Goal: Communication & Community: Answer question/provide support

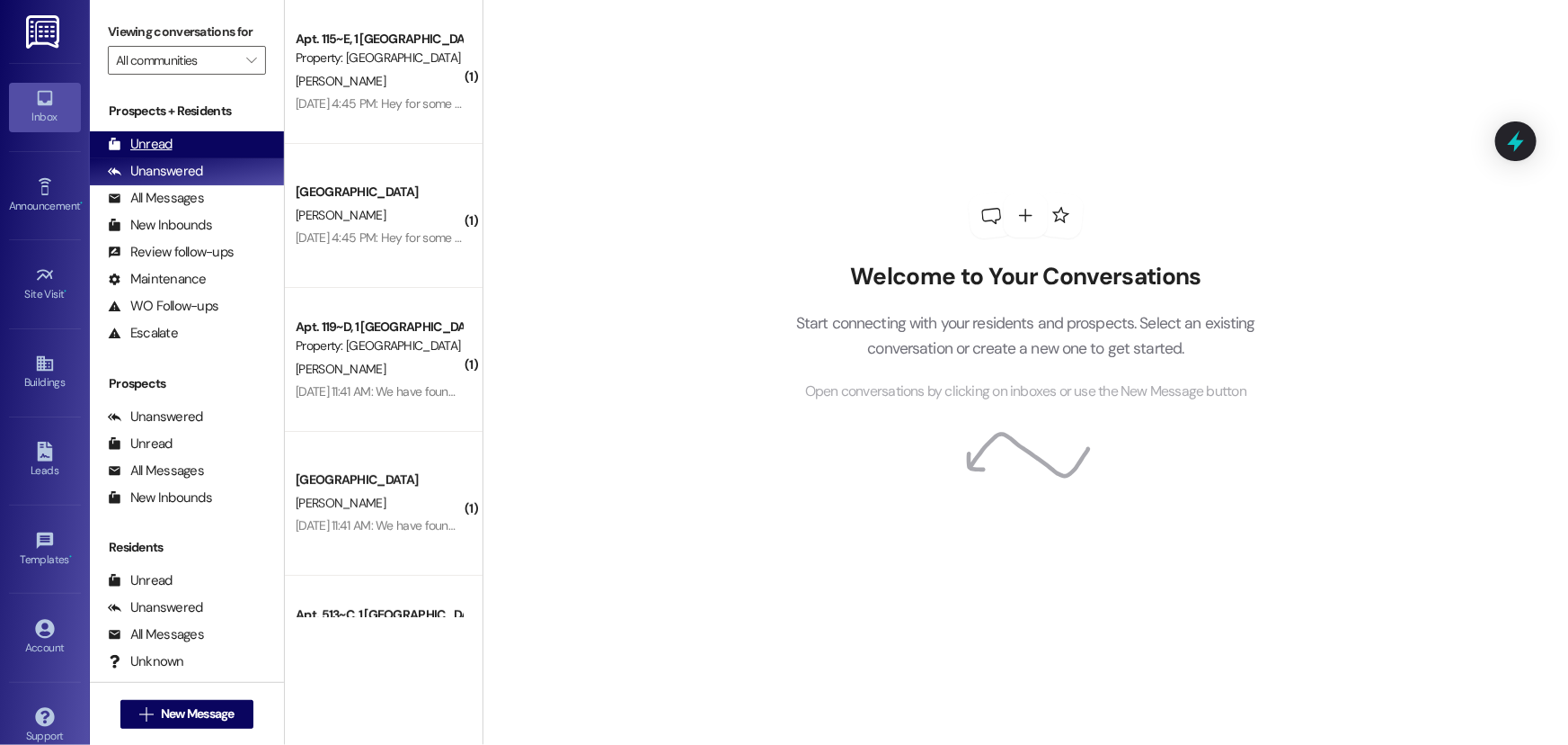
click at [176, 142] on div "Unread (0)" at bounding box center [187, 144] width 194 height 27
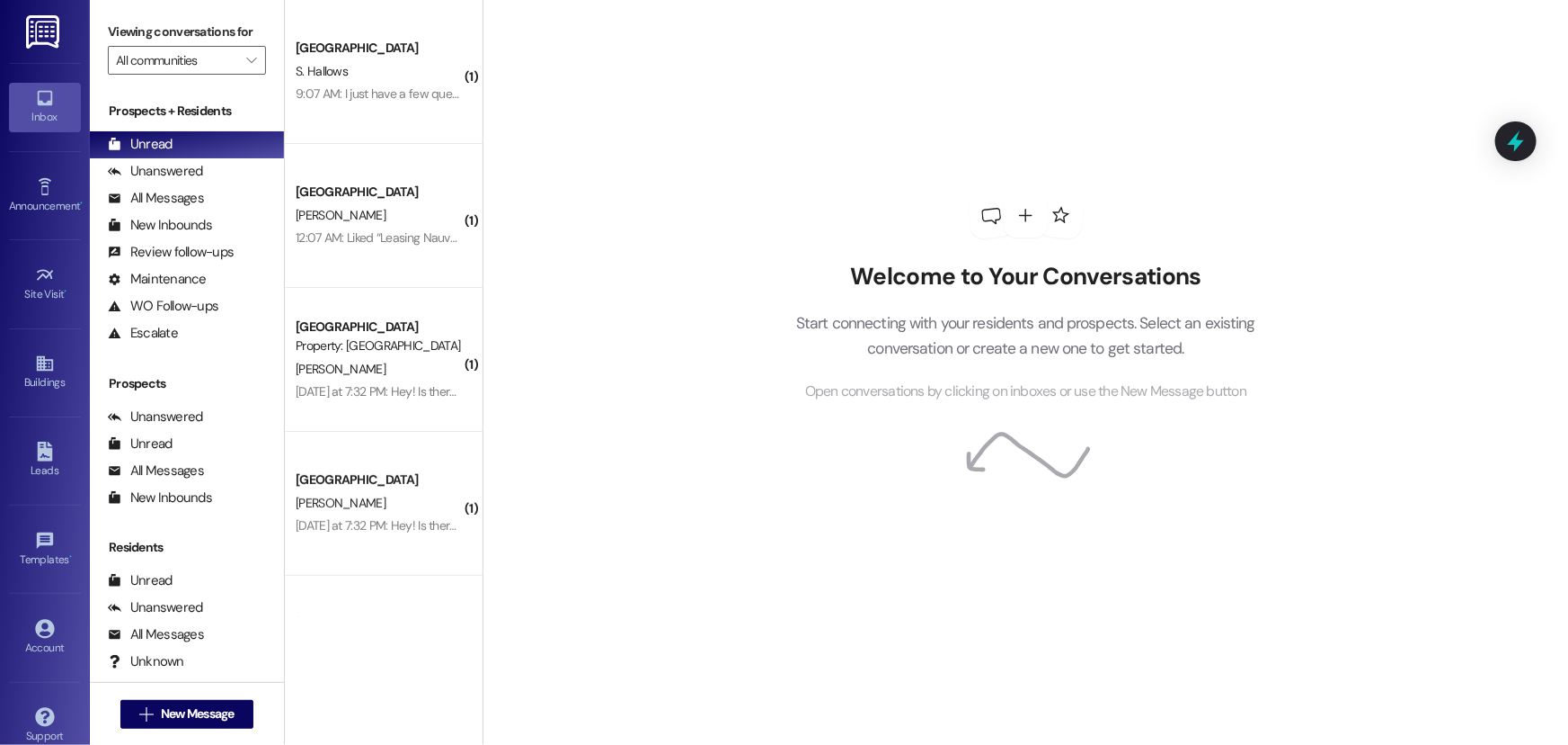
click at [326, 90] on div "9:07 AM: I just have a few questions, does each apartment have a vacuum and a f…" at bounding box center [798, 93] width 1006 height 16
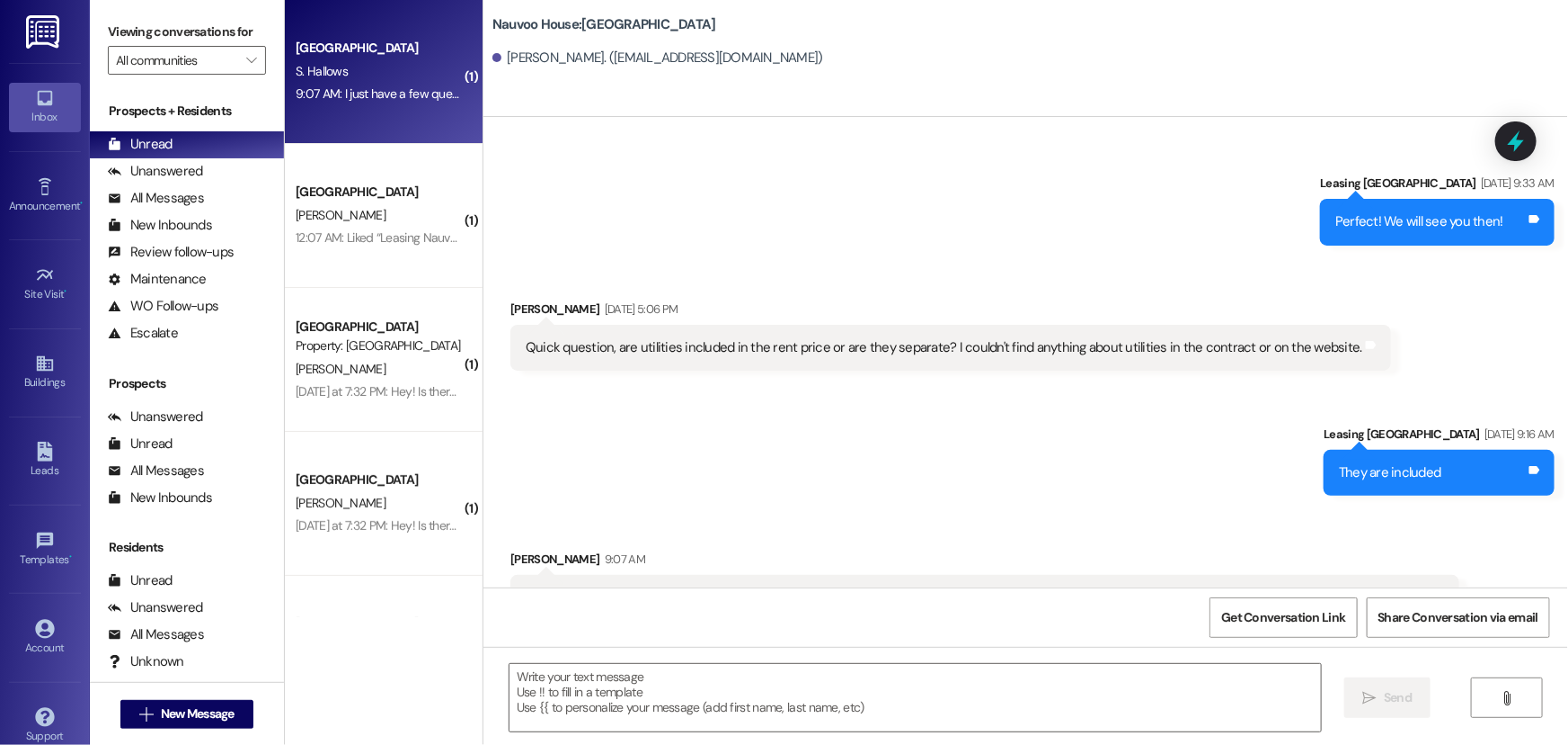
scroll to position [1021, 0]
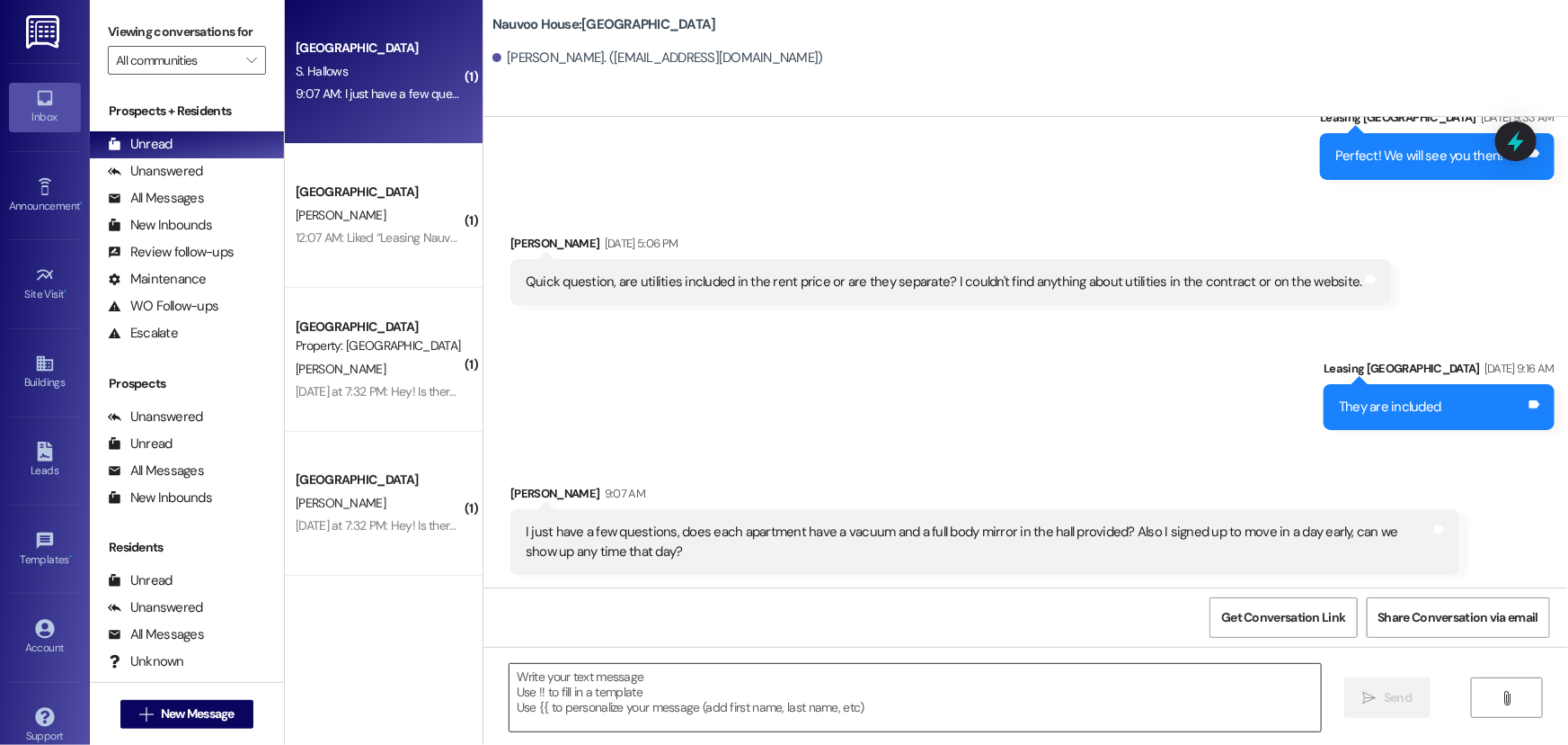
click at [575, 696] on textarea at bounding box center [916, 697] width 812 height 67
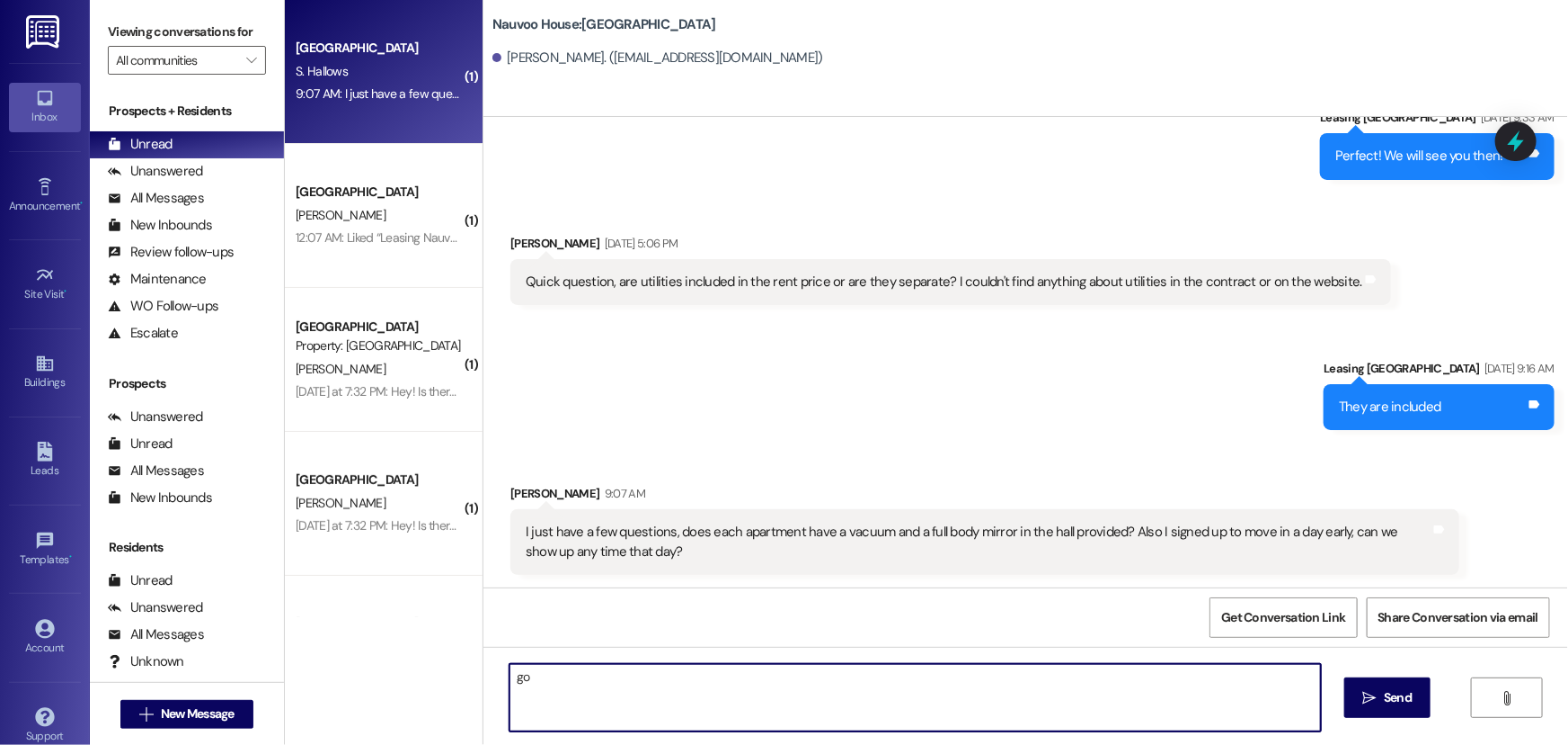
type textarea "g"
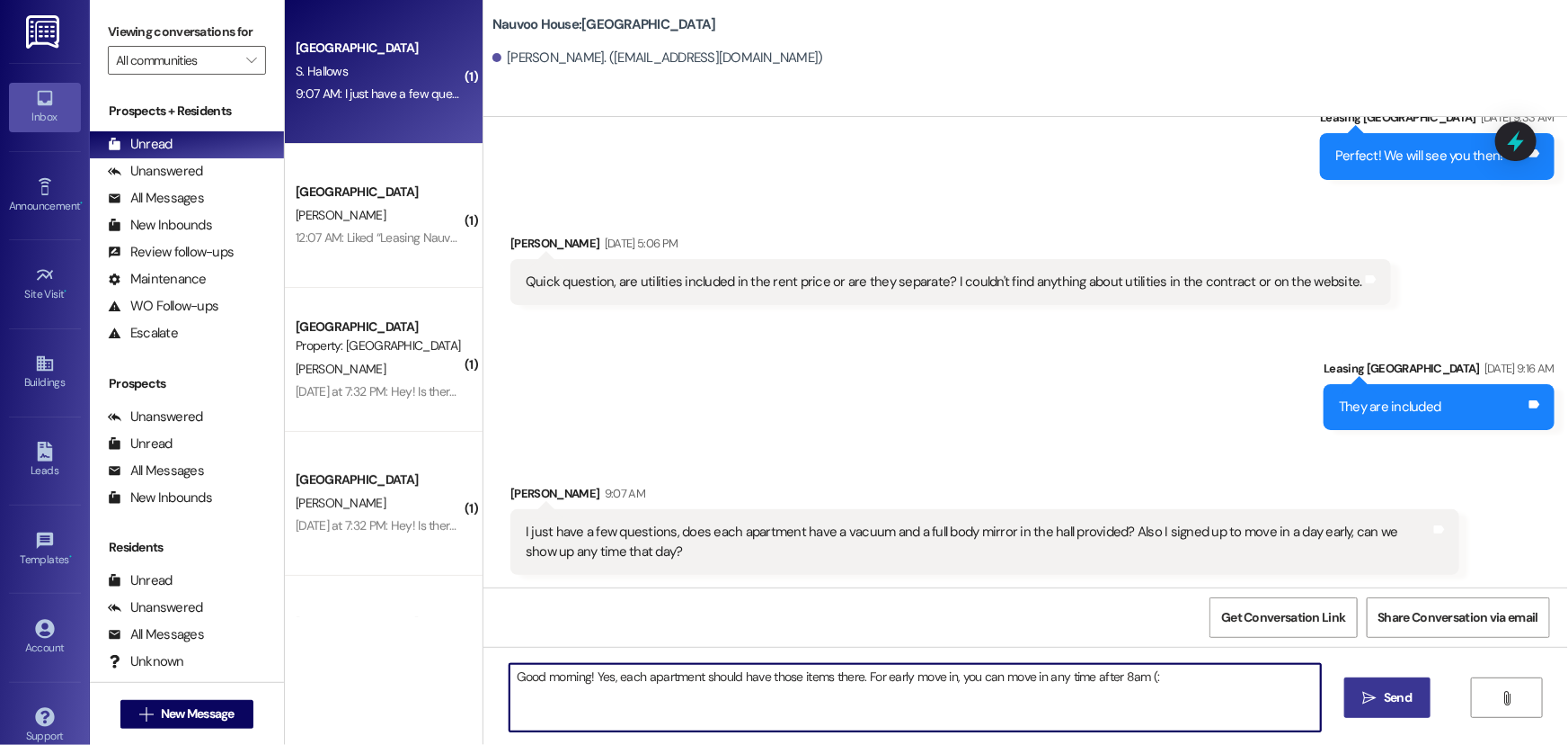
type textarea "Good morning! Yes, each apartment should have those items there. For early move…"
click at [1410, 689] on span "Send" at bounding box center [1397, 697] width 28 height 19
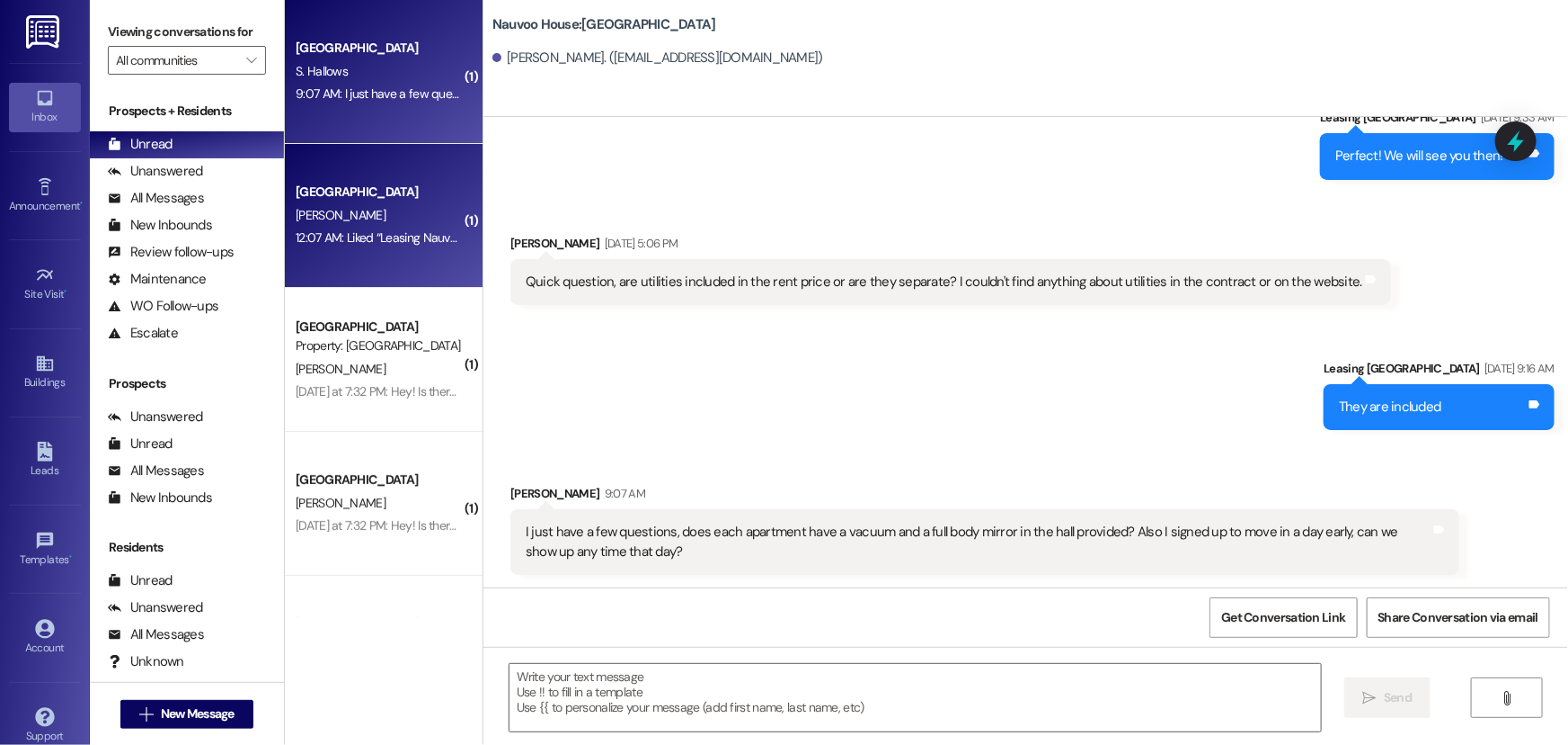
click at [392, 215] on div "[PERSON_NAME]" at bounding box center [378, 216] width 170 height 23
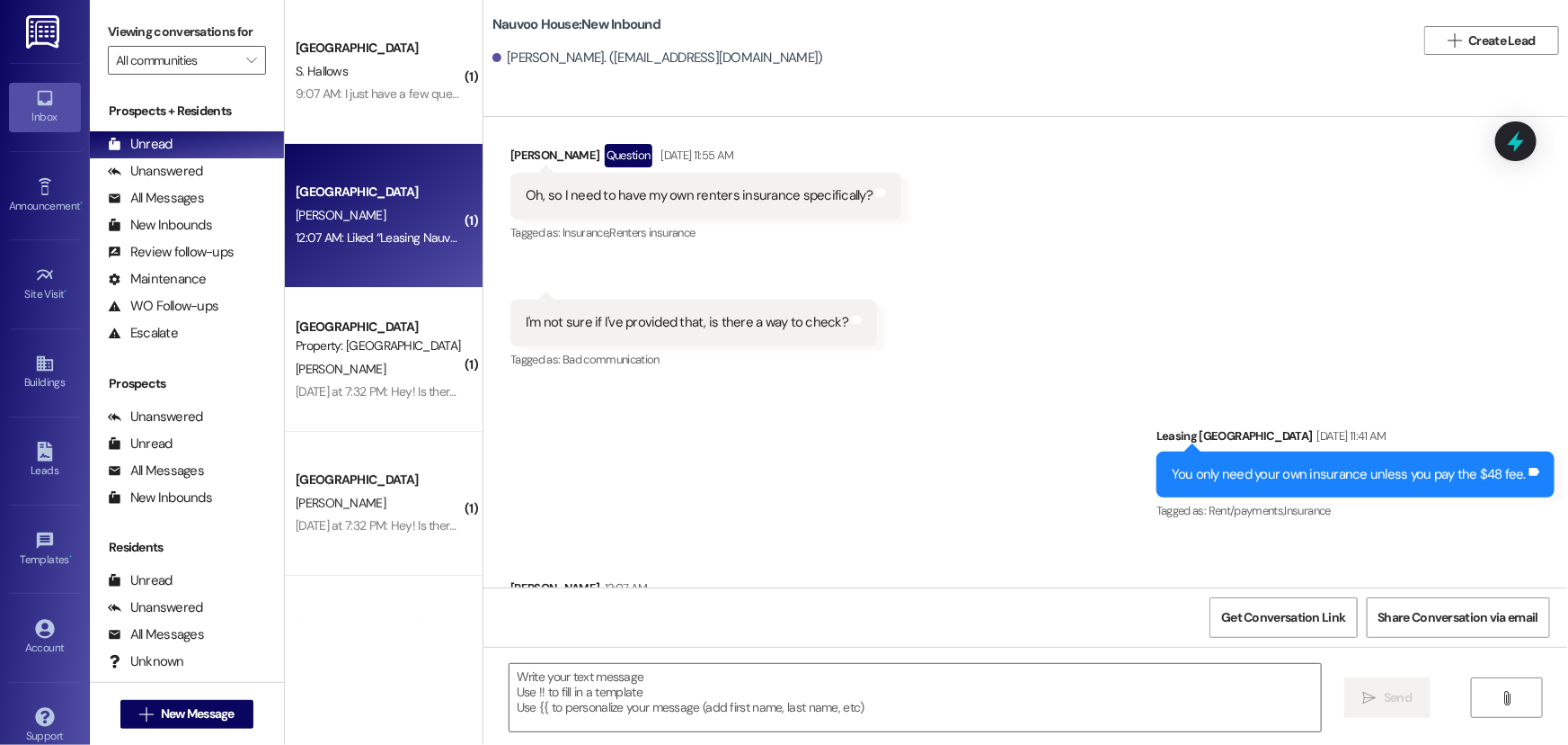
scroll to position [3693, 0]
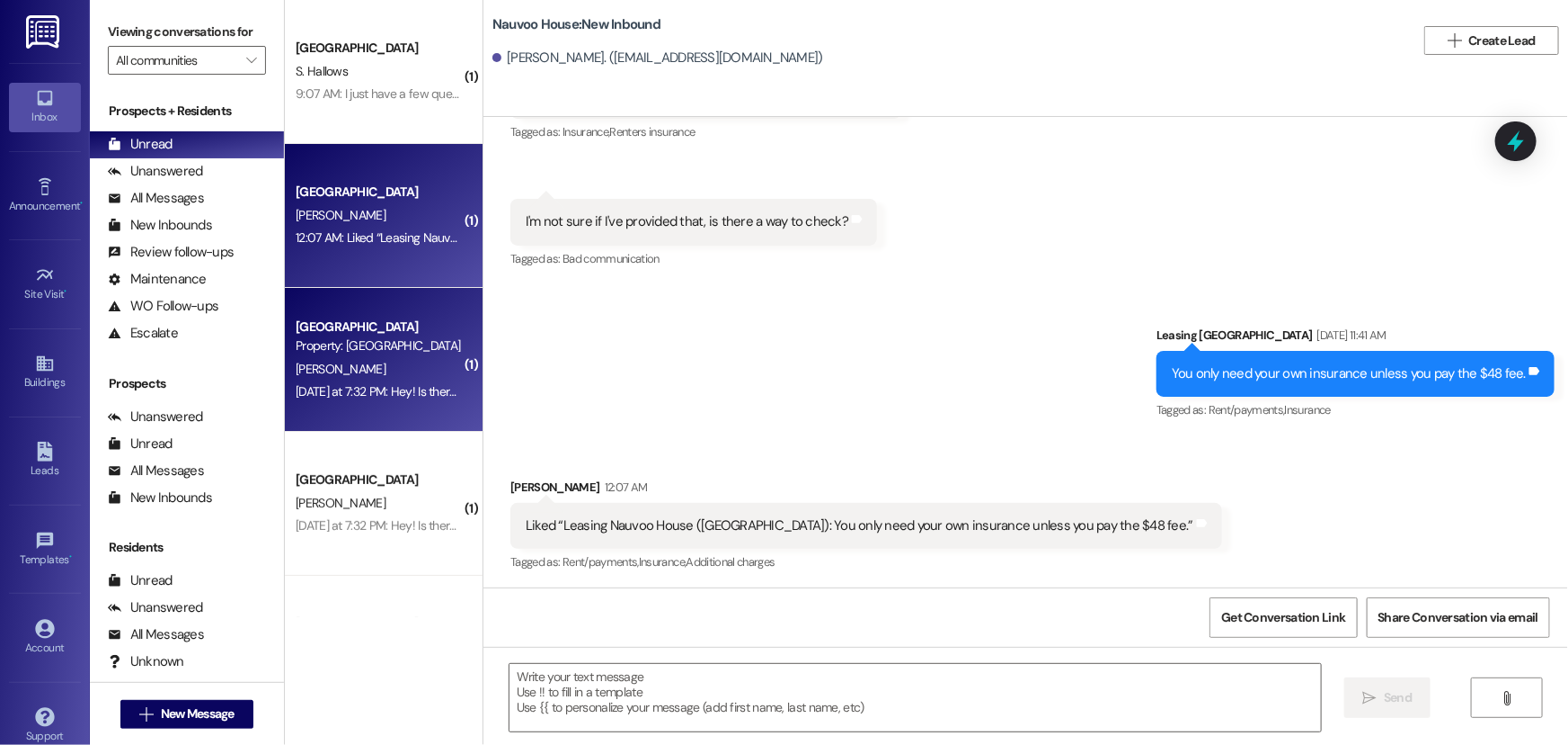
click at [386, 340] on div "Property: [GEOGRAPHIC_DATA]" at bounding box center [378, 346] width 166 height 19
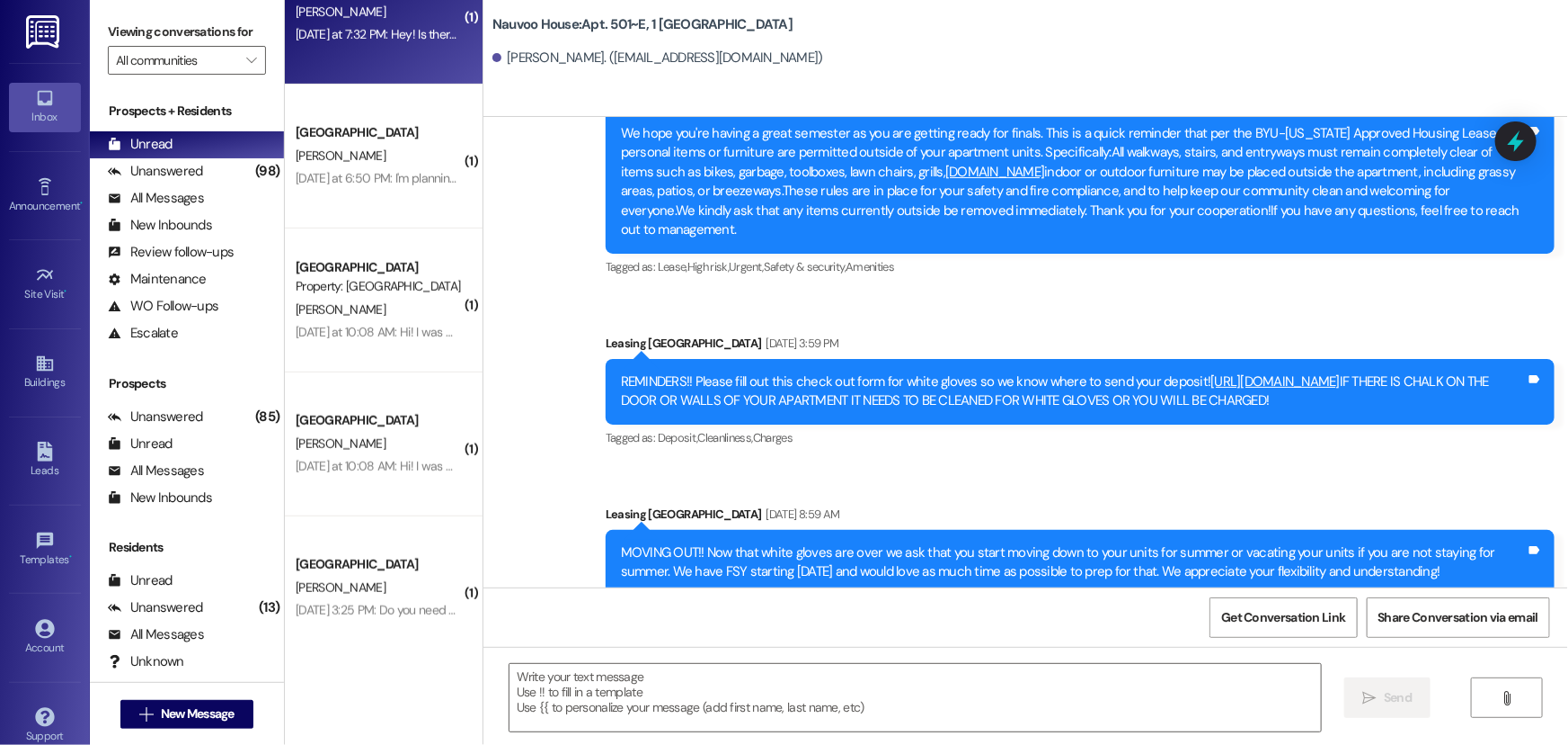
scroll to position [540, 0]
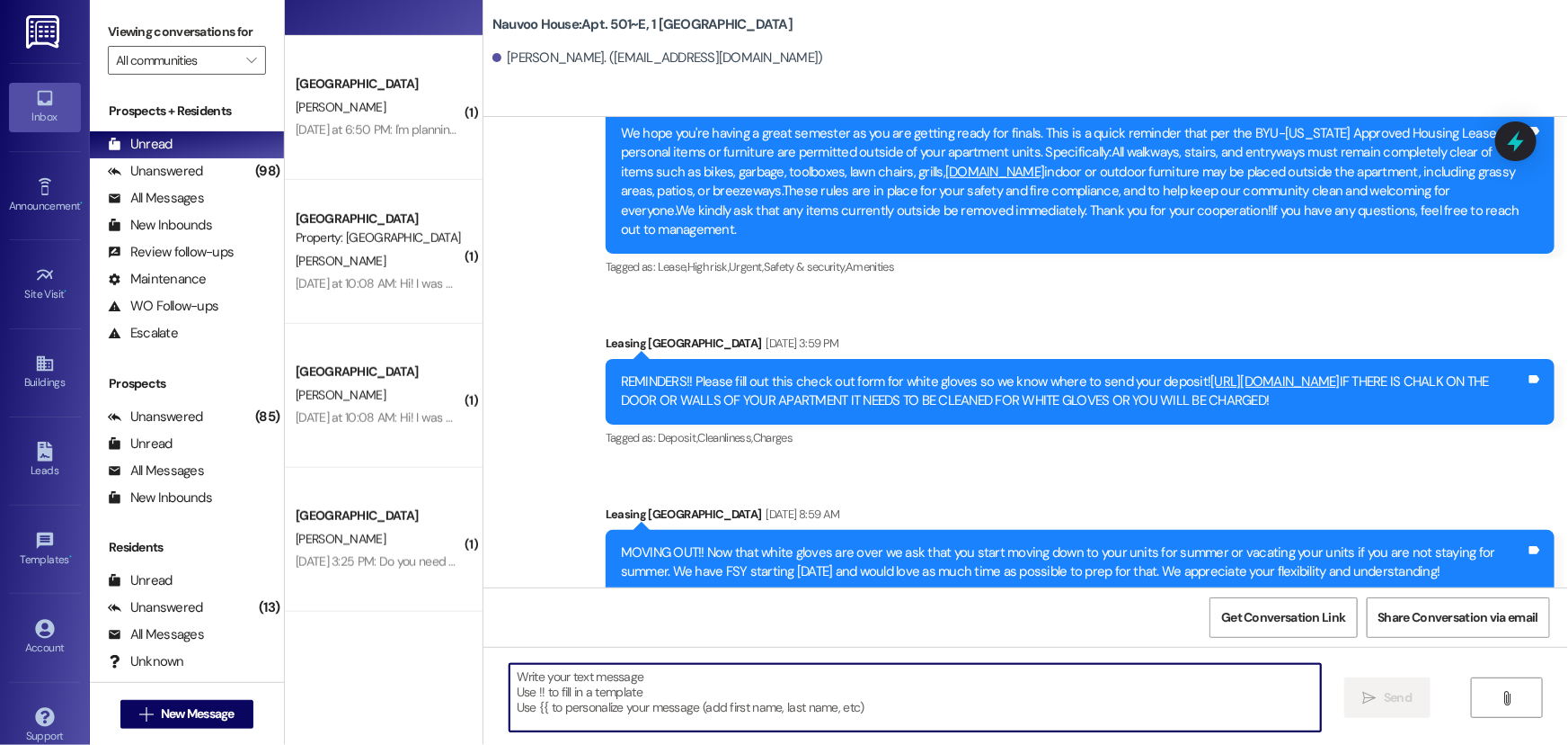
click at [715, 671] on textarea at bounding box center [916, 697] width 812 height 67
type textarea "Hey, did you get the email?"
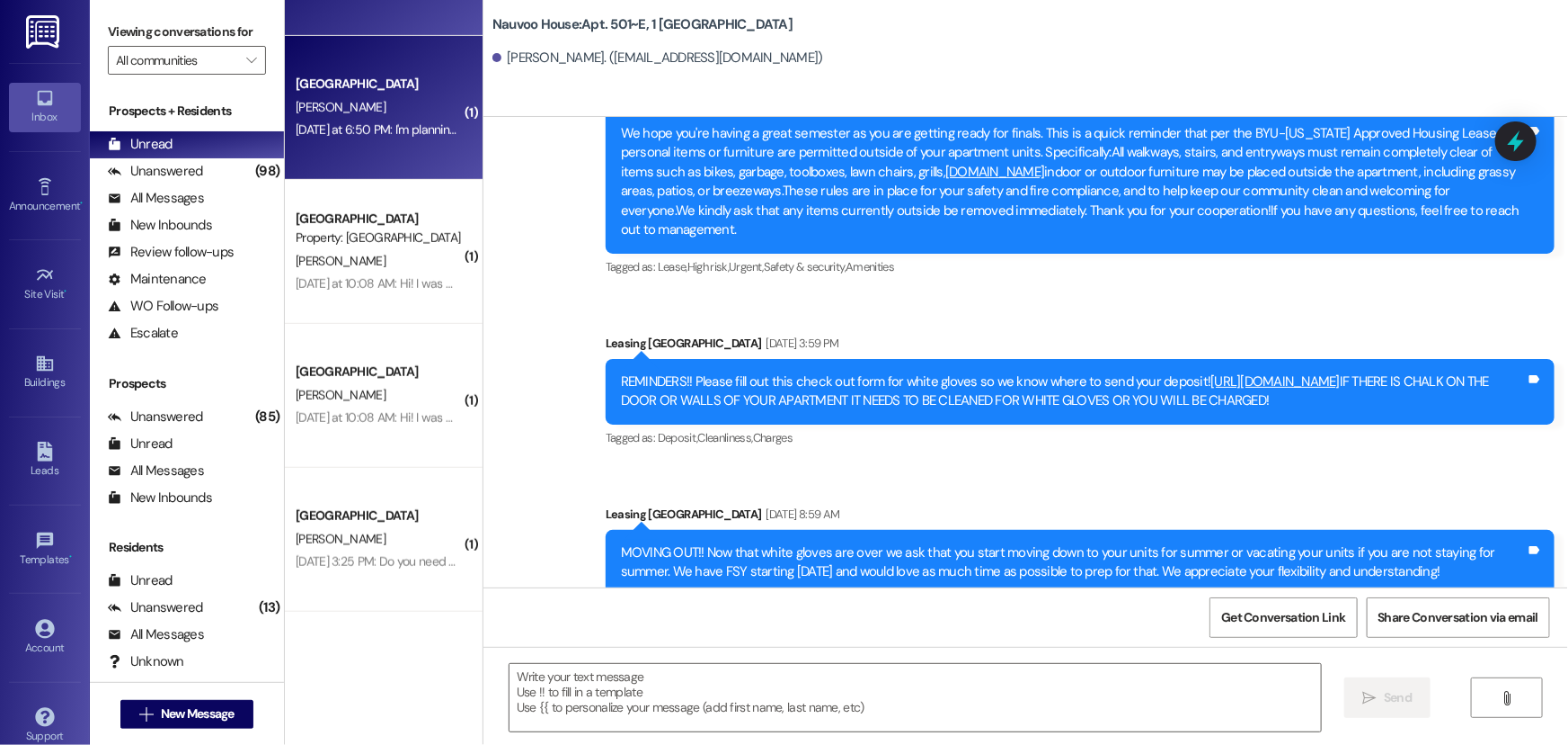
click at [410, 75] on div "[GEOGRAPHIC_DATA]" at bounding box center [378, 85] width 166 height 19
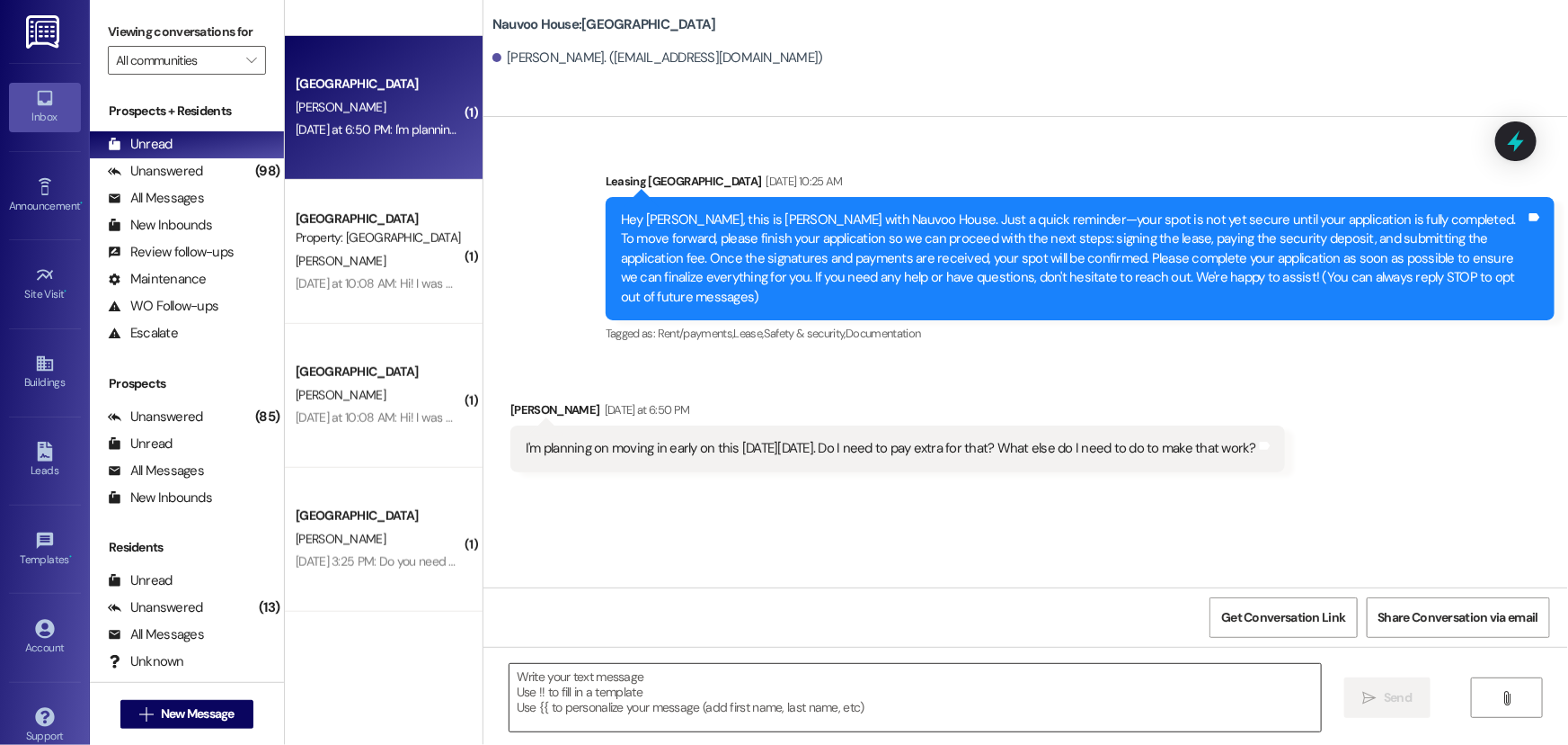
click at [609, 724] on textarea at bounding box center [916, 697] width 812 height 67
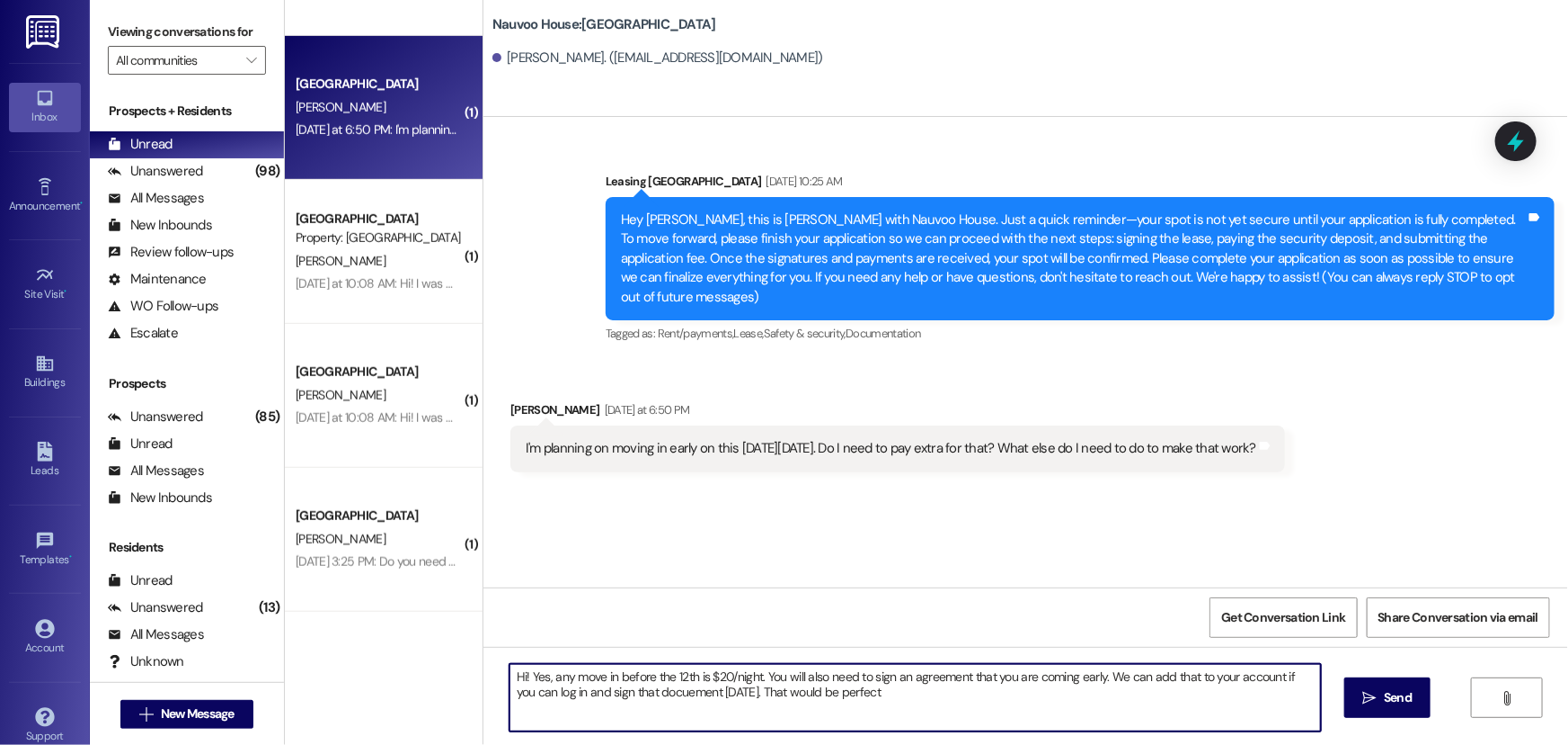
drag, startPoint x: 673, startPoint y: 680, endPoint x: 645, endPoint y: 687, distance: 28.9
click at [645, 687] on textarea "Hi! Yes, any move in before the 12th is $20/night. You will also need to sign a…" at bounding box center [916, 697] width 812 height 67
type textarea "Hi! Yes, any move in before the 12th is $20/night. You will also need to sign a…"
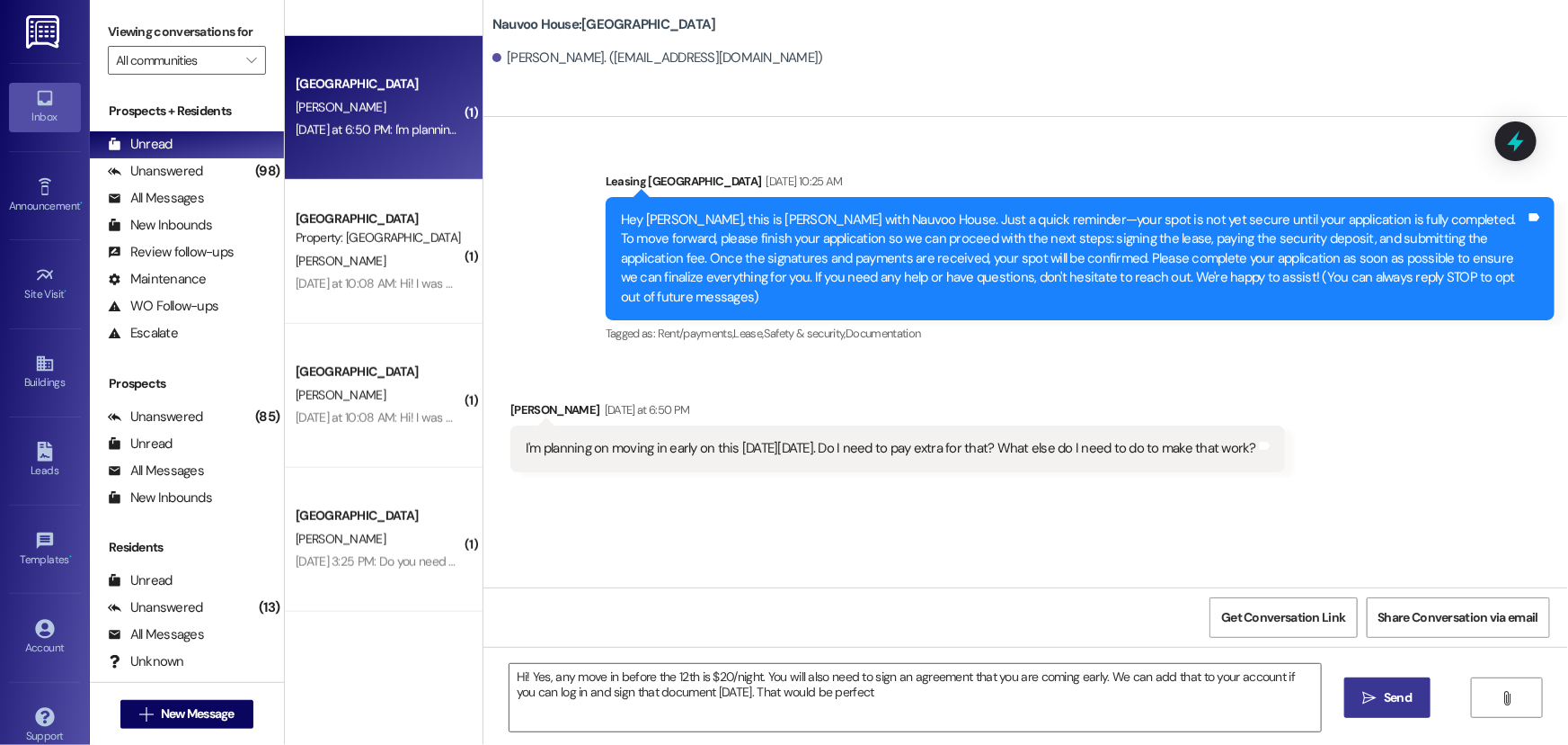
click at [1364, 701] on icon "" at bounding box center [1370, 697] width 13 height 14
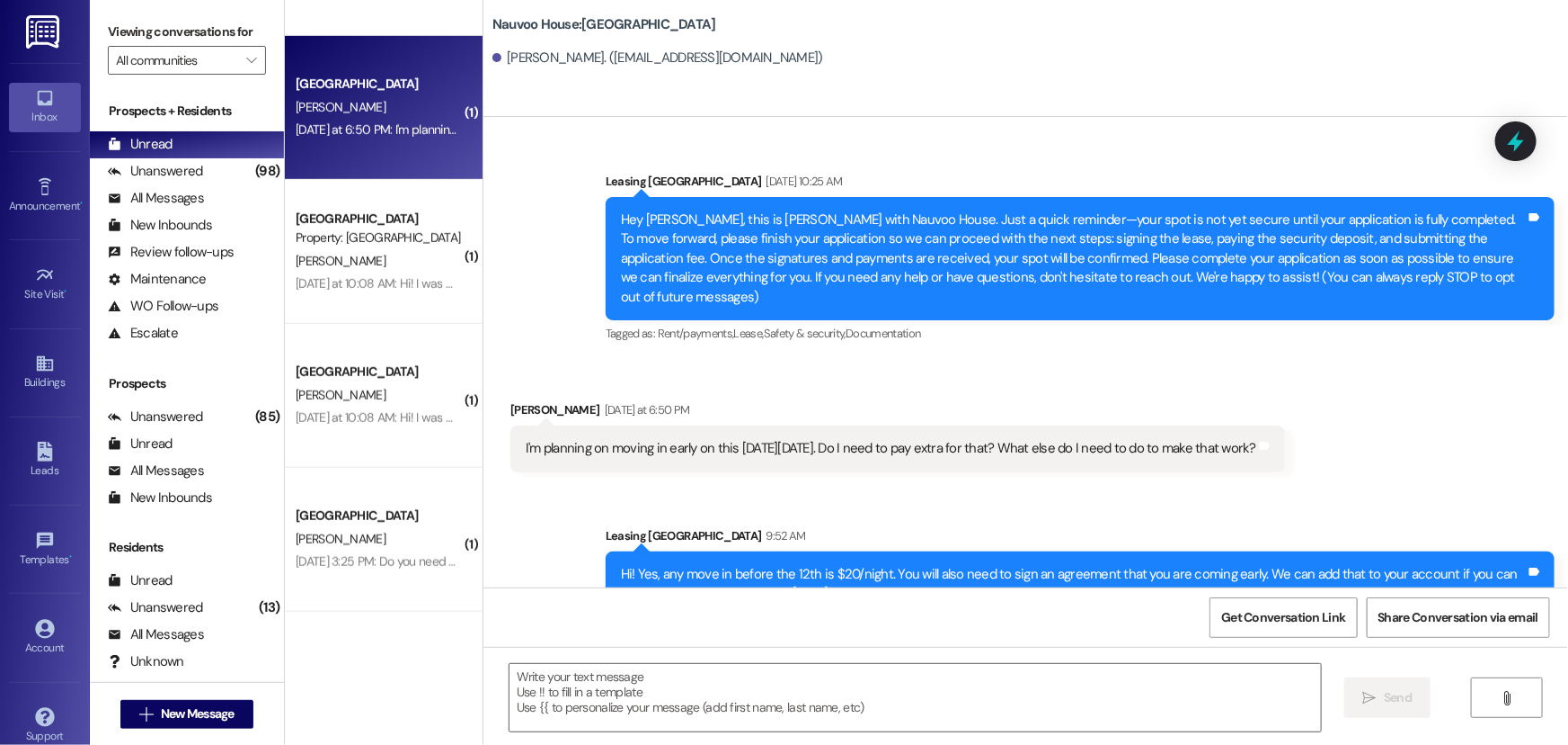
click at [418, 238] on div "Property: [GEOGRAPHIC_DATA]" at bounding box center [378, 238] width 166 height 19
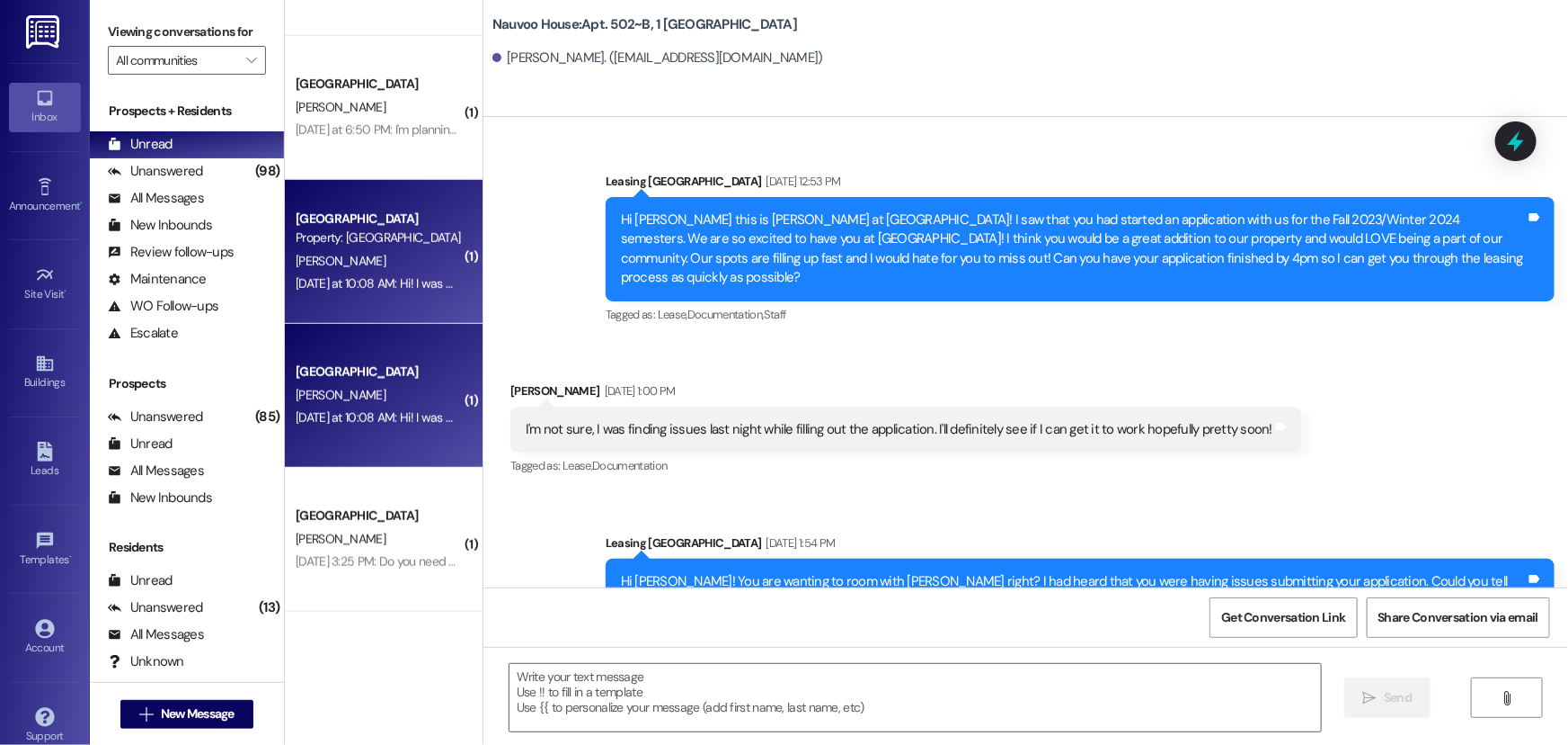
scroll to position [62200, 0]
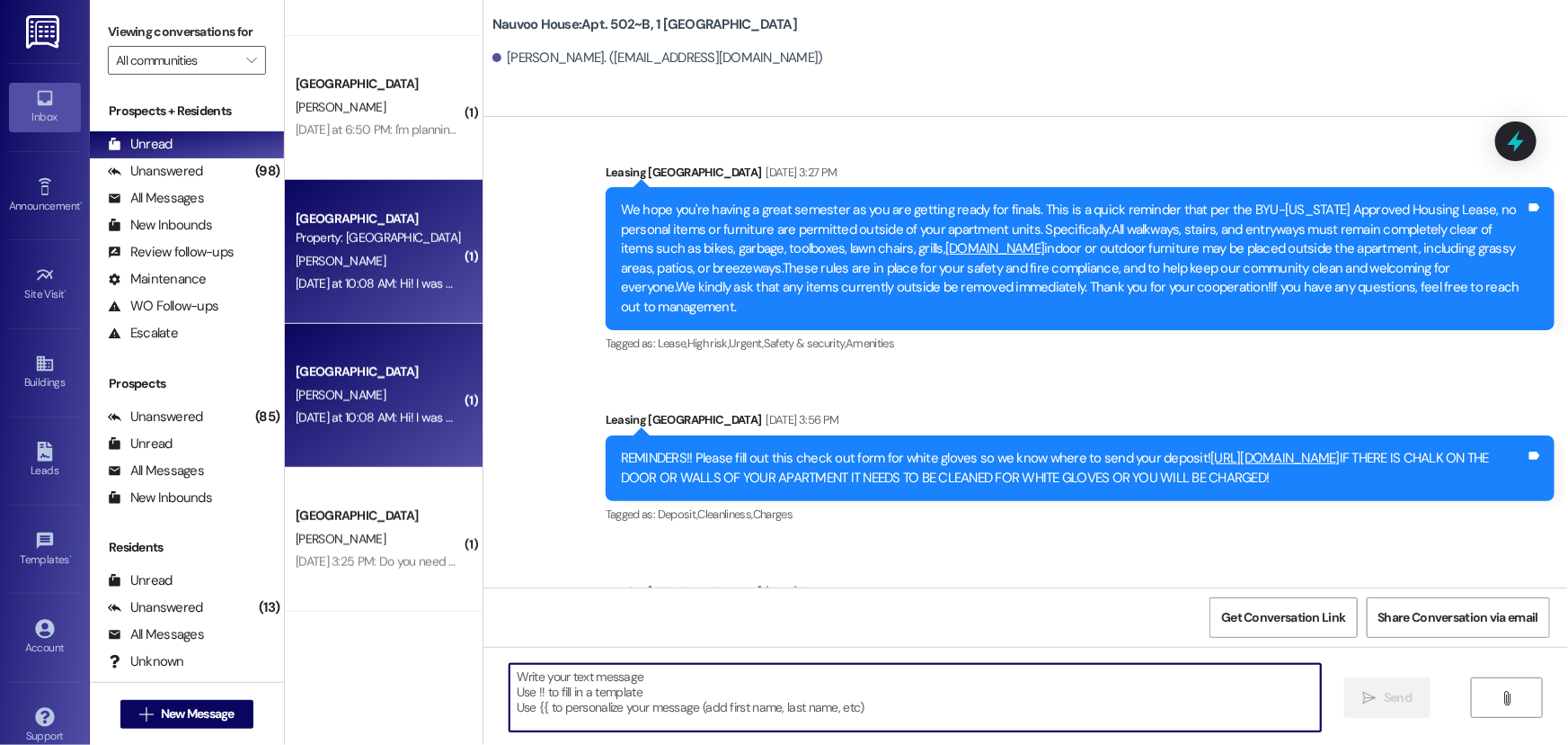
click at [627, 702] on textarea at bounding box center [916, 697] width 812 height 67
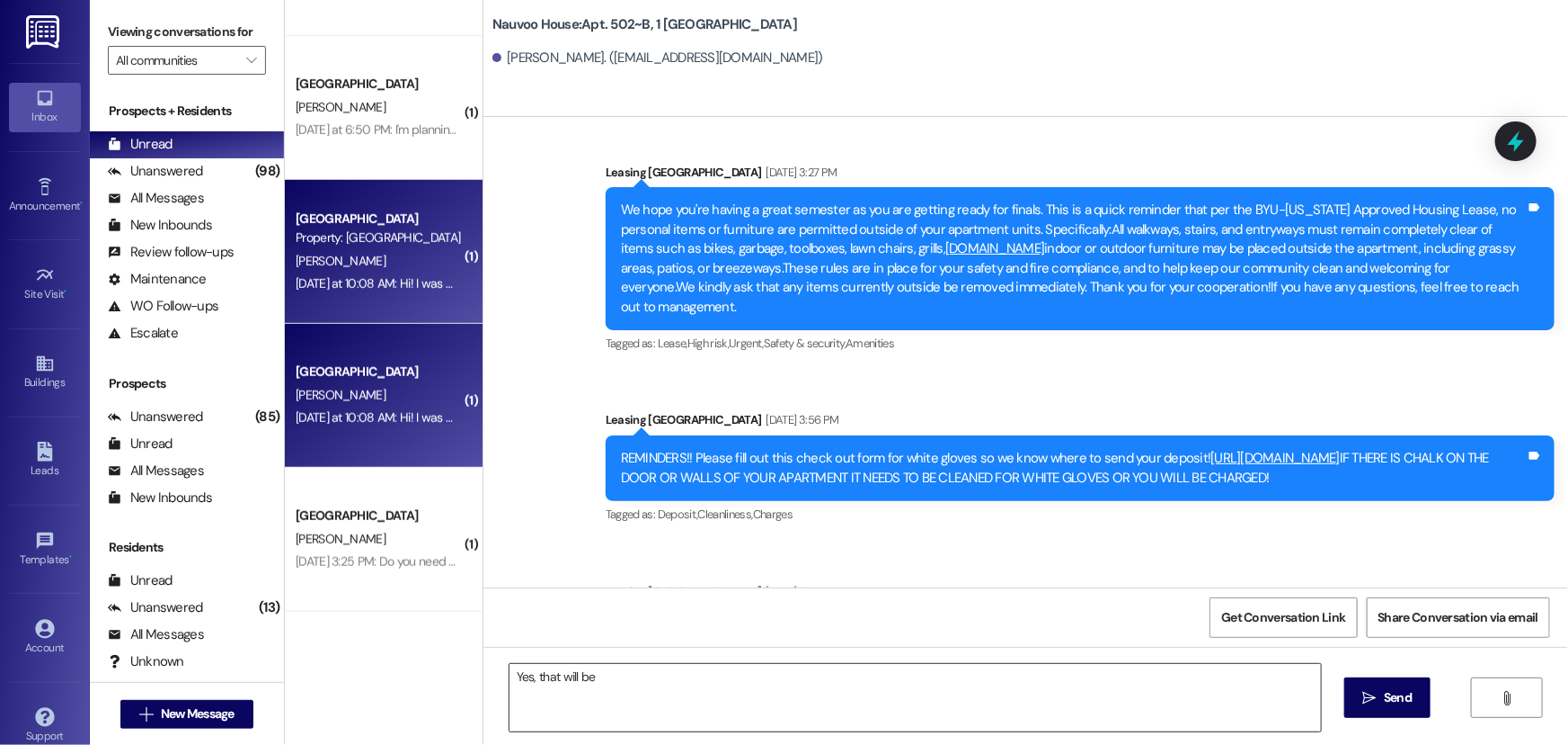
click at [609, 688] on textarea "Yes, that will be" at bounding box center [916, 697] width 812 height 67
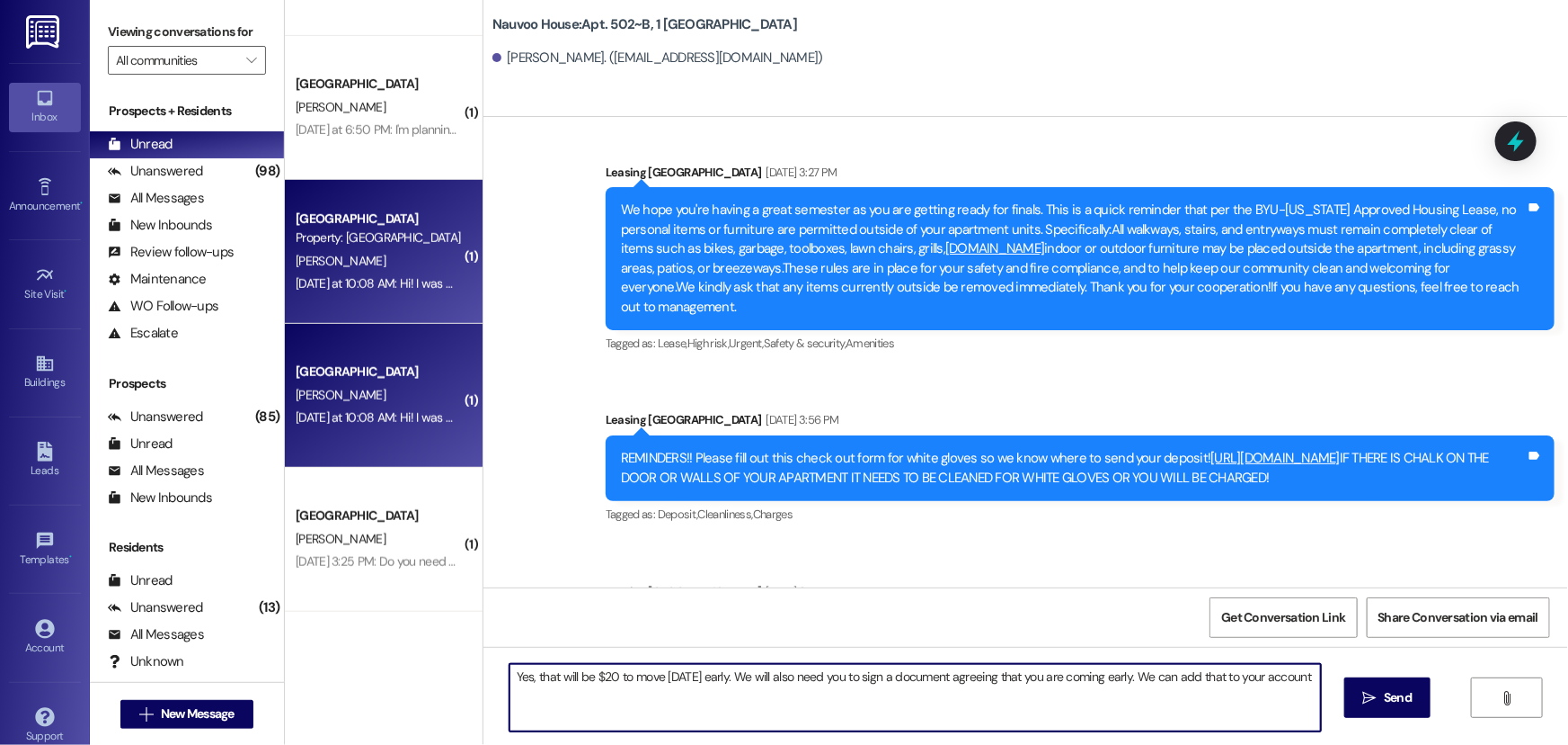
type textarea "Yes, that will be $20 to move [DATE] early. We will also need you to sign a doc…"
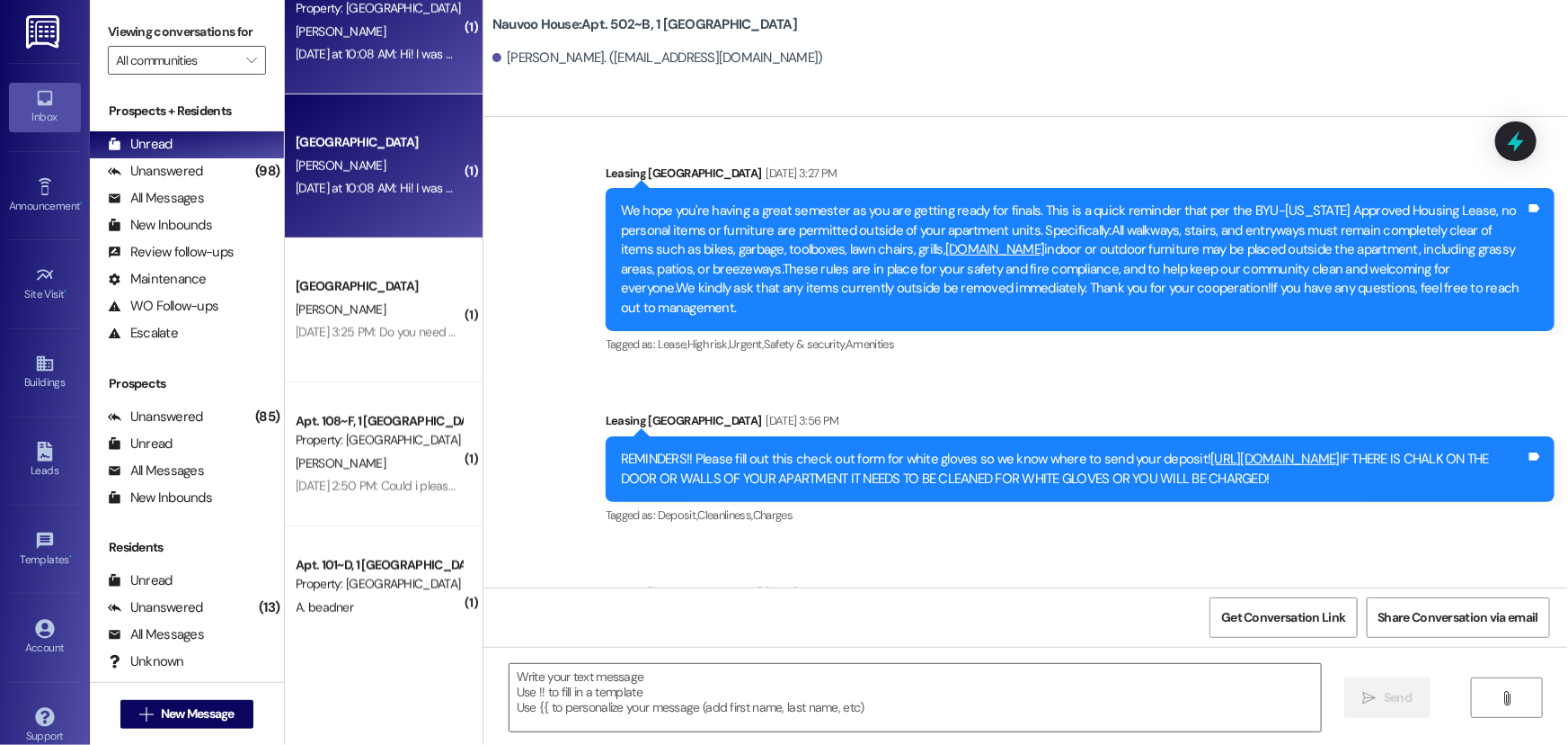
scroll to position [784, 0]
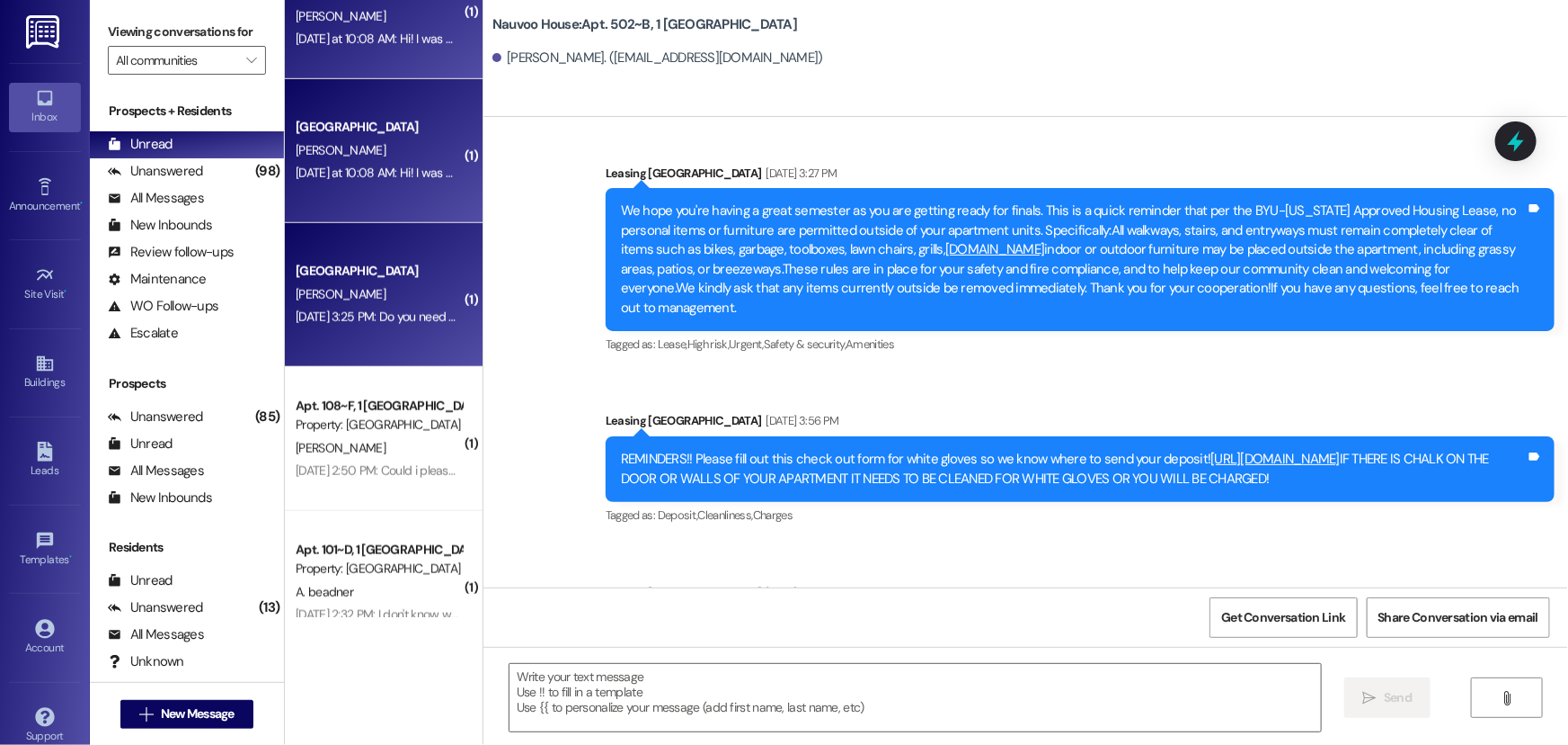
click at [343, 294] on div "[PERSON_NAME]" at bounding box center [378, 295] width 170 height 23
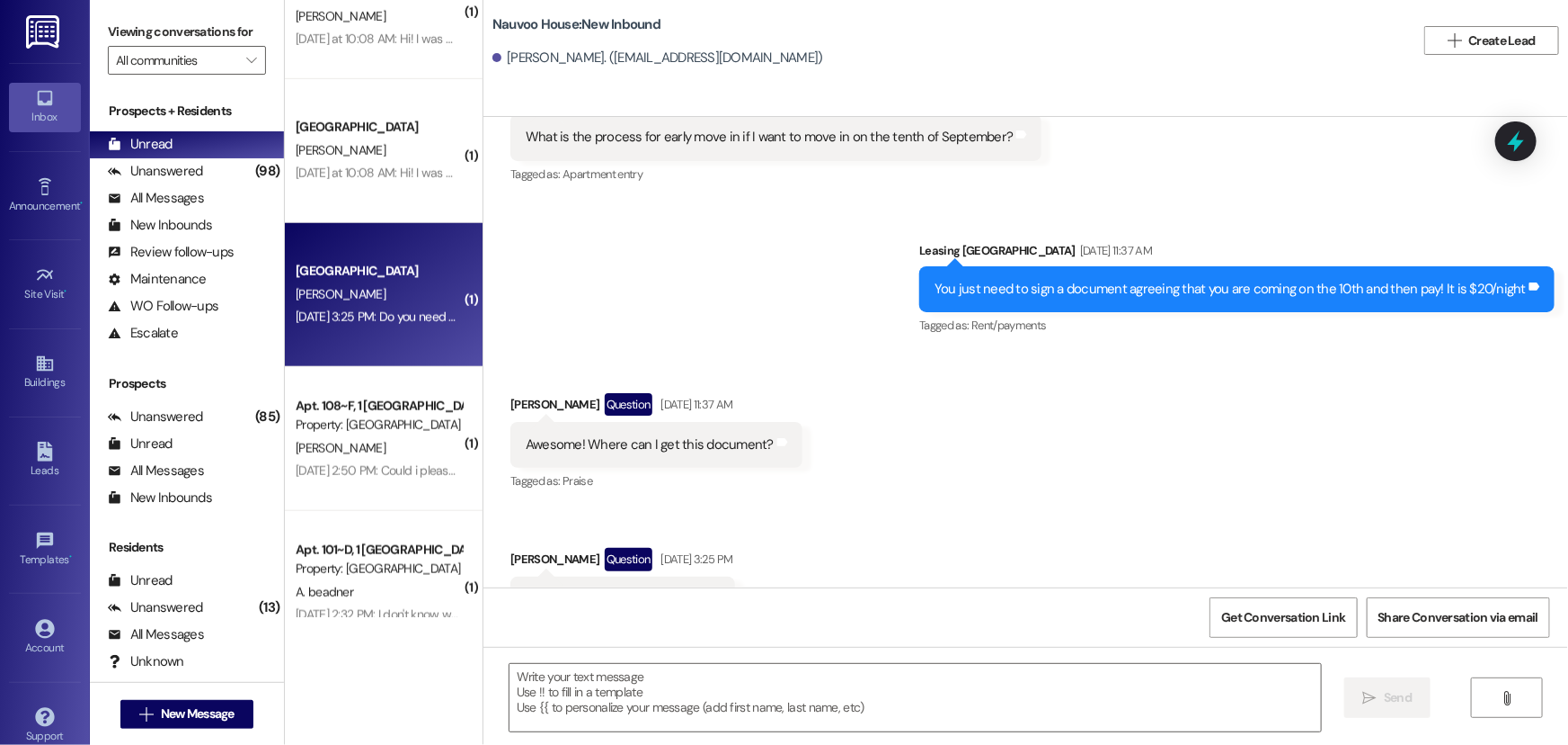
scroll to position [306, 0]
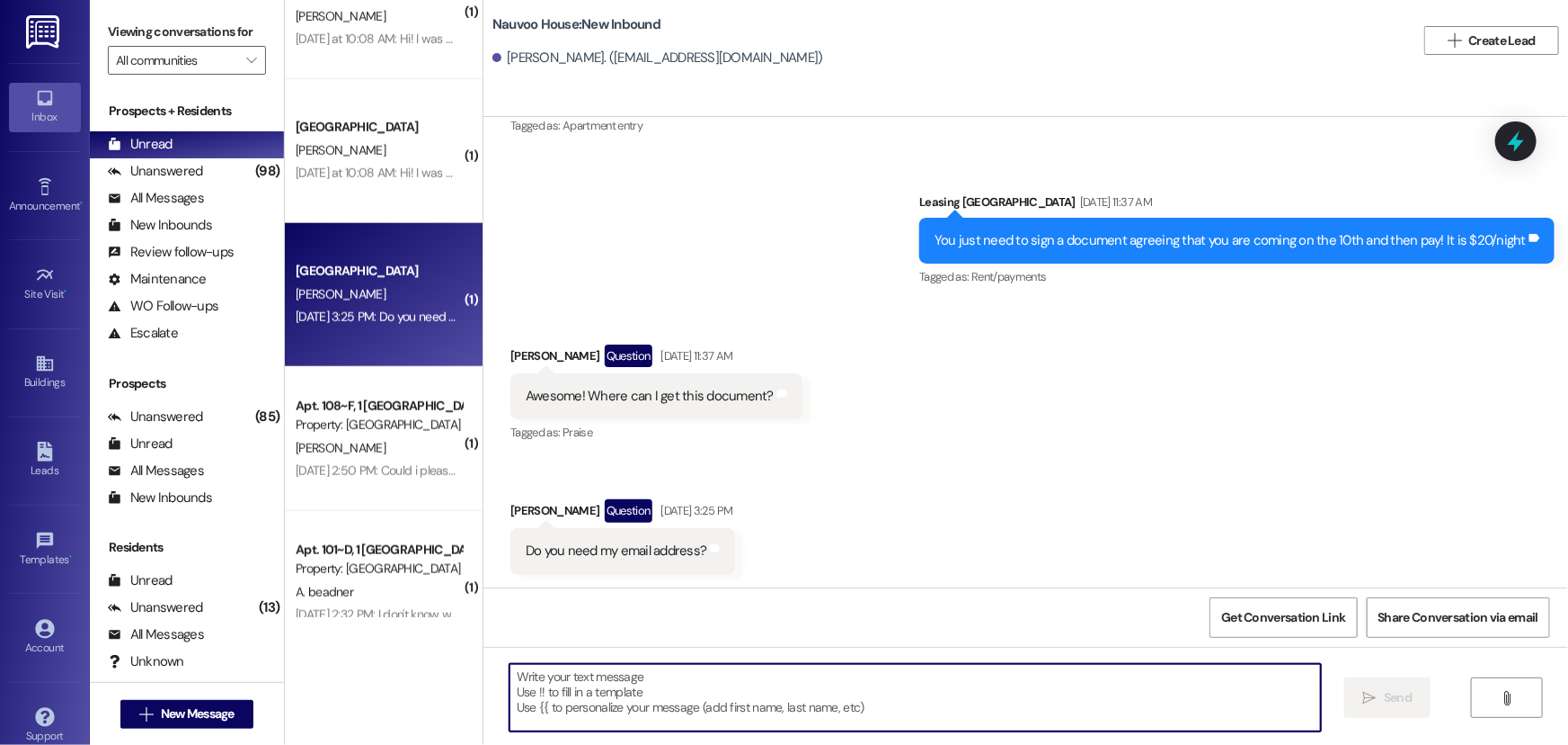
click at [692, 688] on textarea at bounding box center [916, 697] width 812 height 67
type textarea "It is on your portal at [DOMAIN_NAME]"
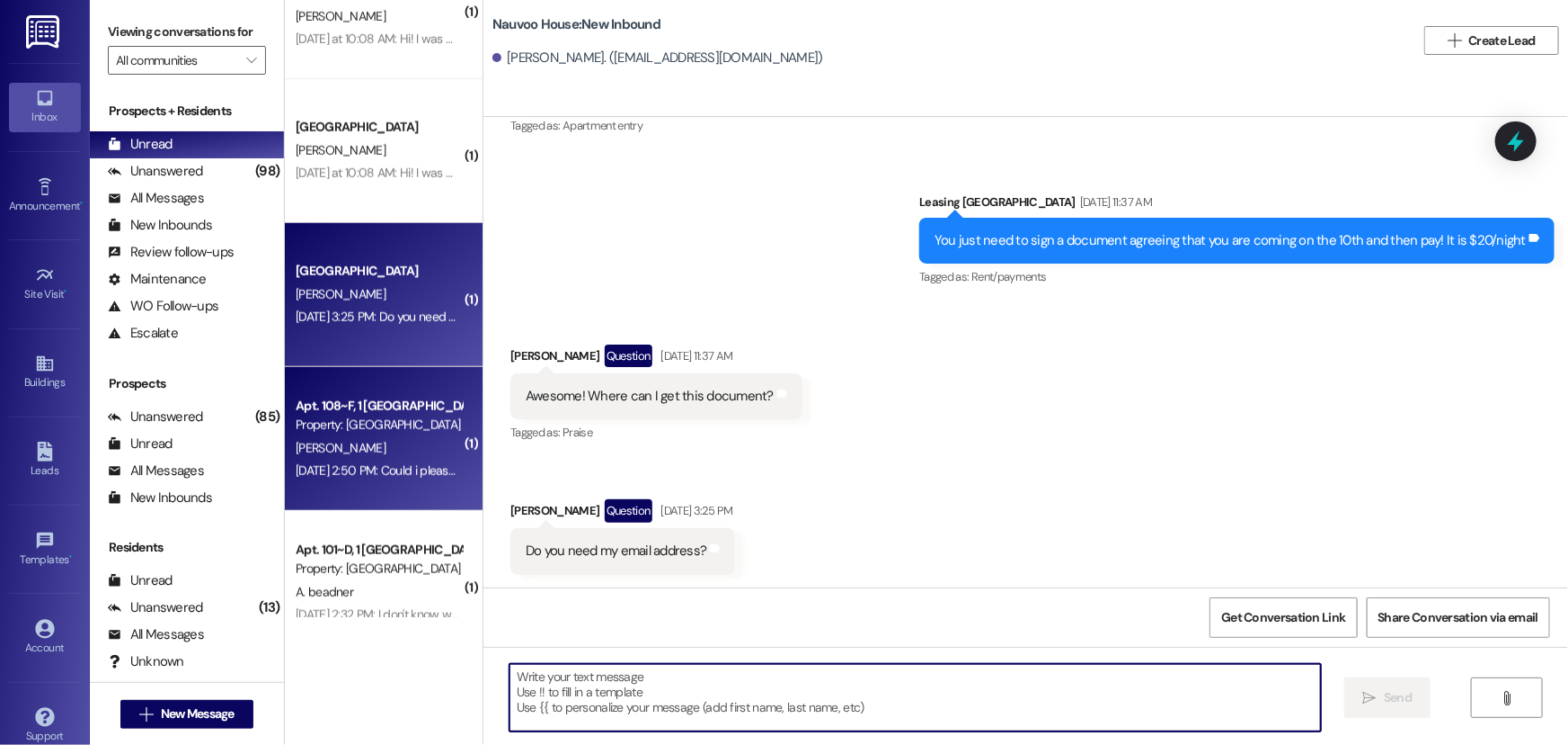
click at [382, 474] on div "[DATE] 2:50 PM: Could i please be put on the payment plan? [DATE] 2:50 PM: Coul…" at bounding box center [452, 469] width 314 height 16
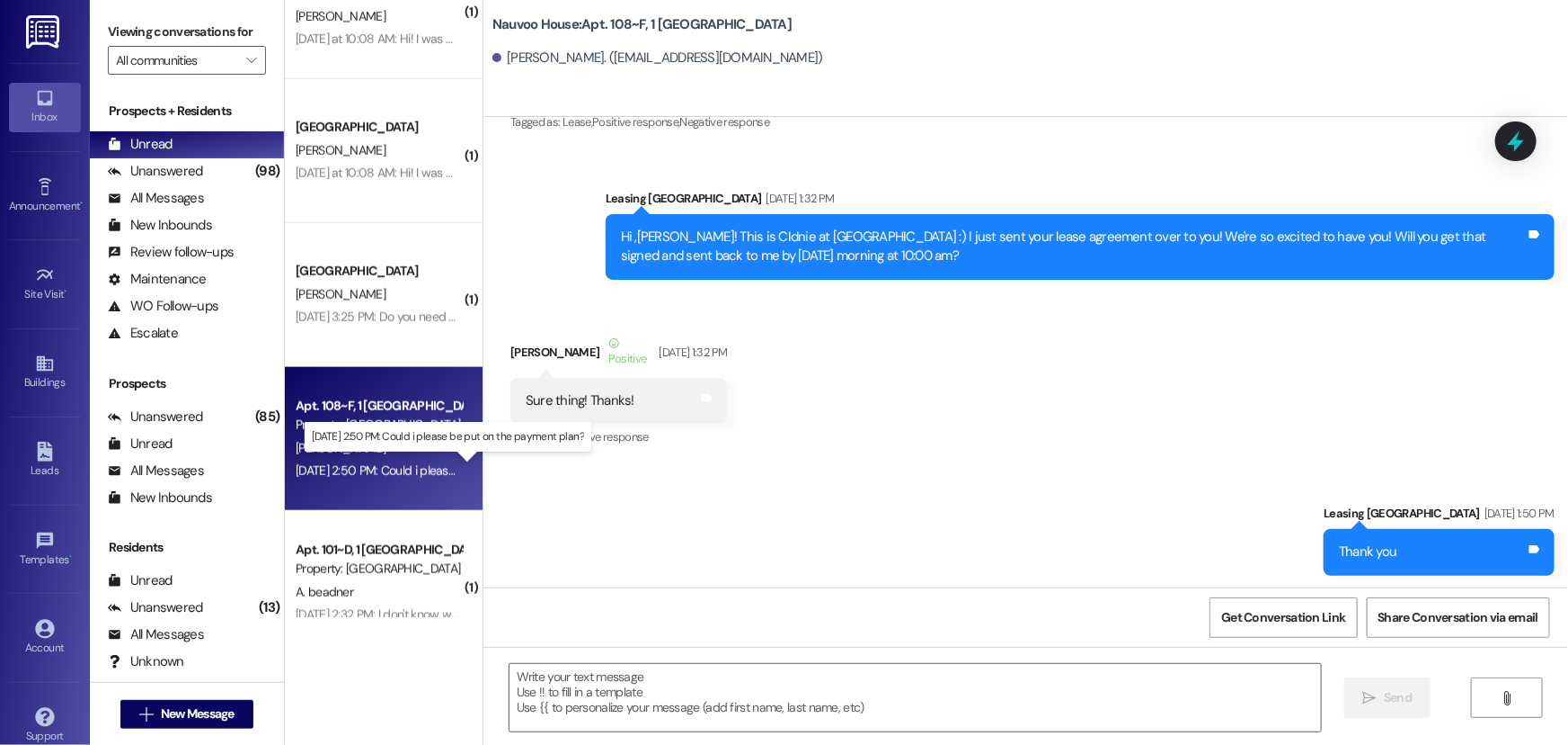
scroll to position [23012, 0]
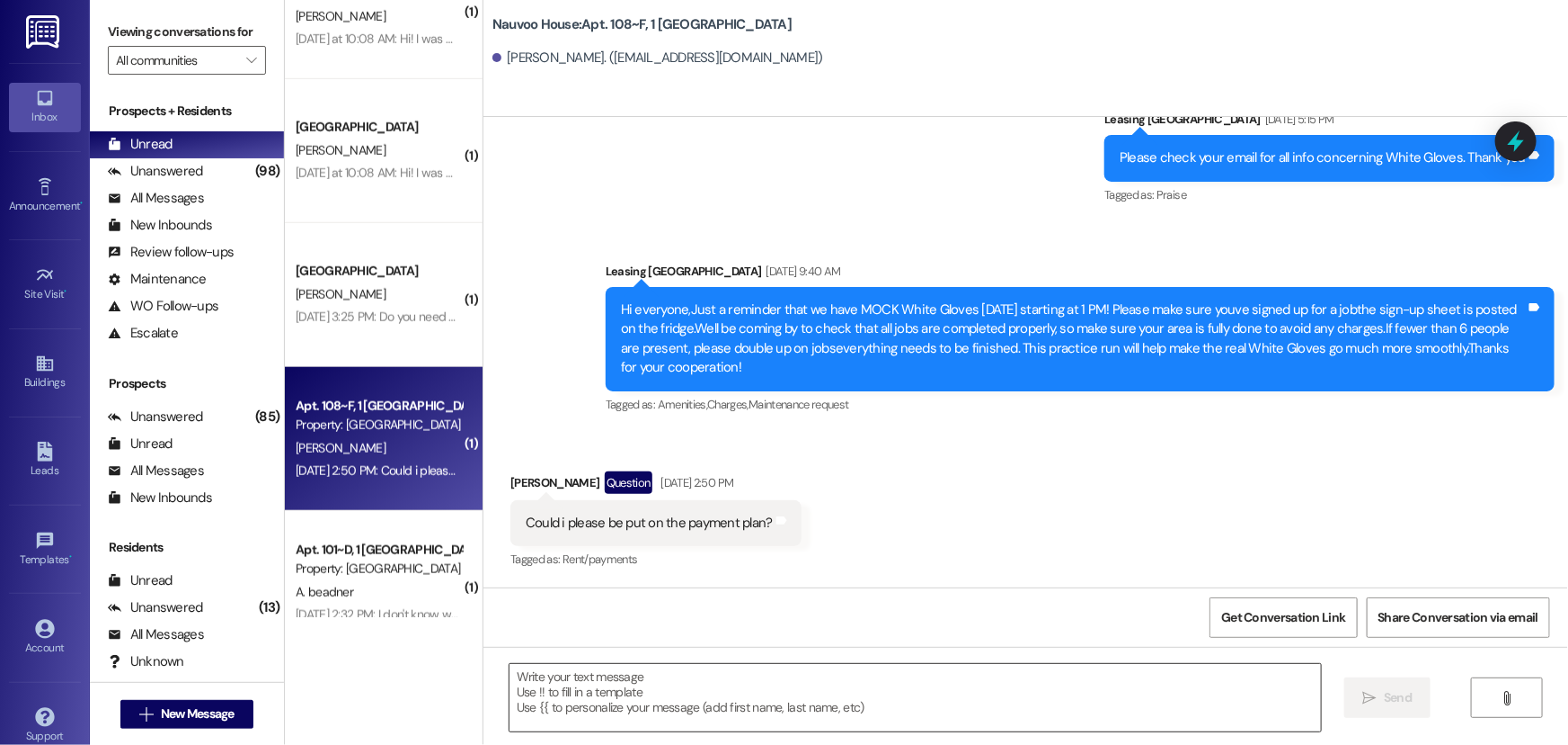
click at [610, 695] on textarea at bounding box center [916, 697] width 812 height 67
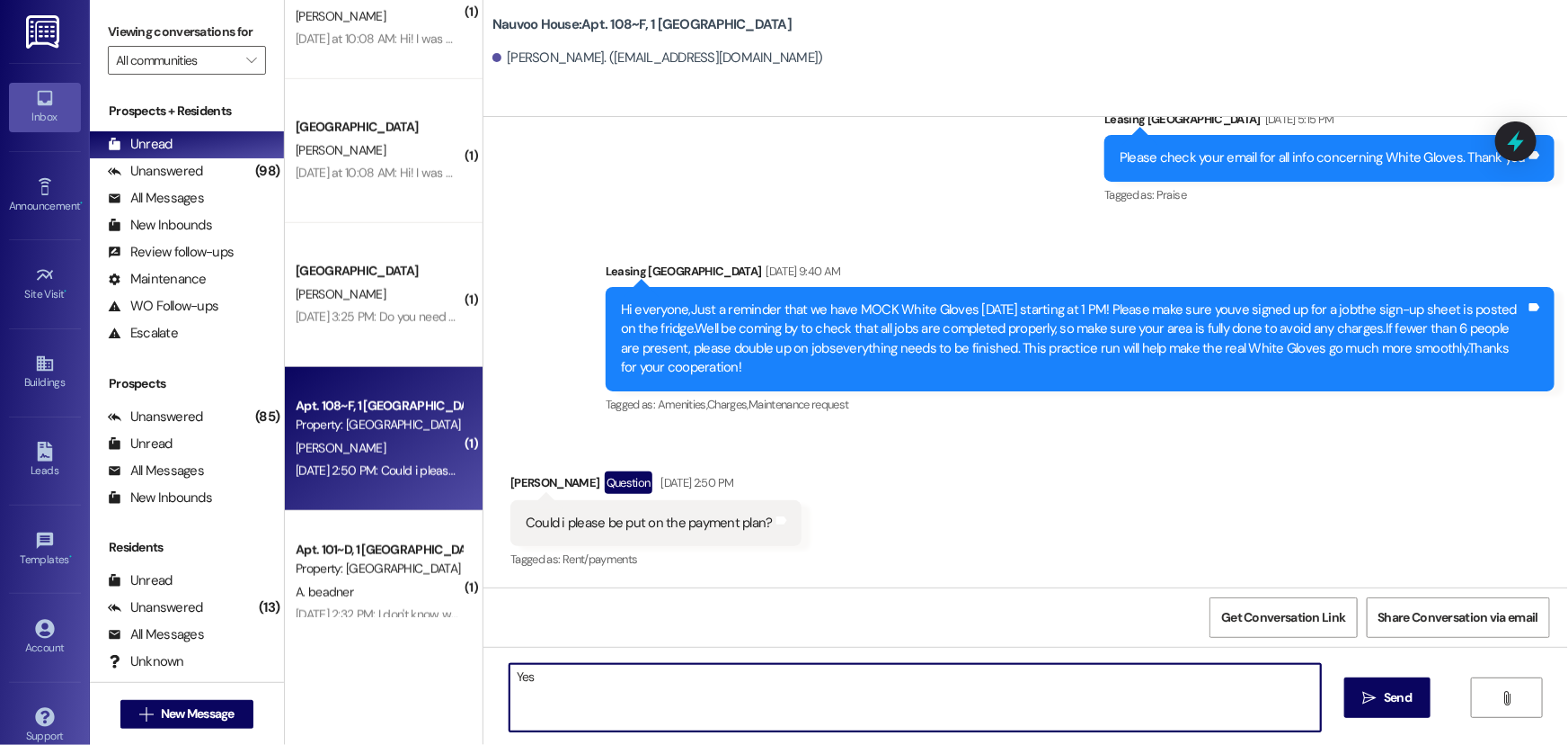
type textarea "Yes!"
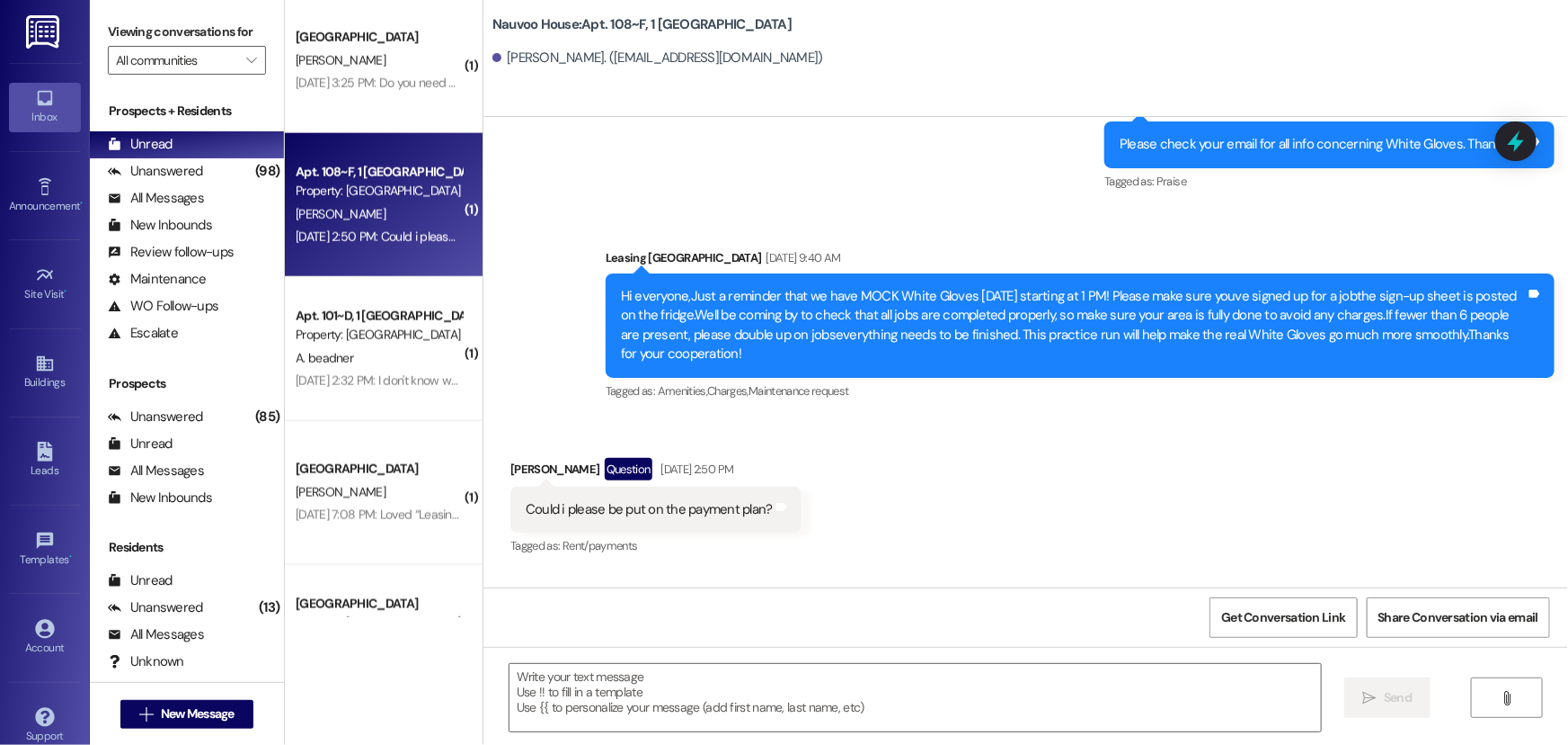
scroll to position [1030, 0]
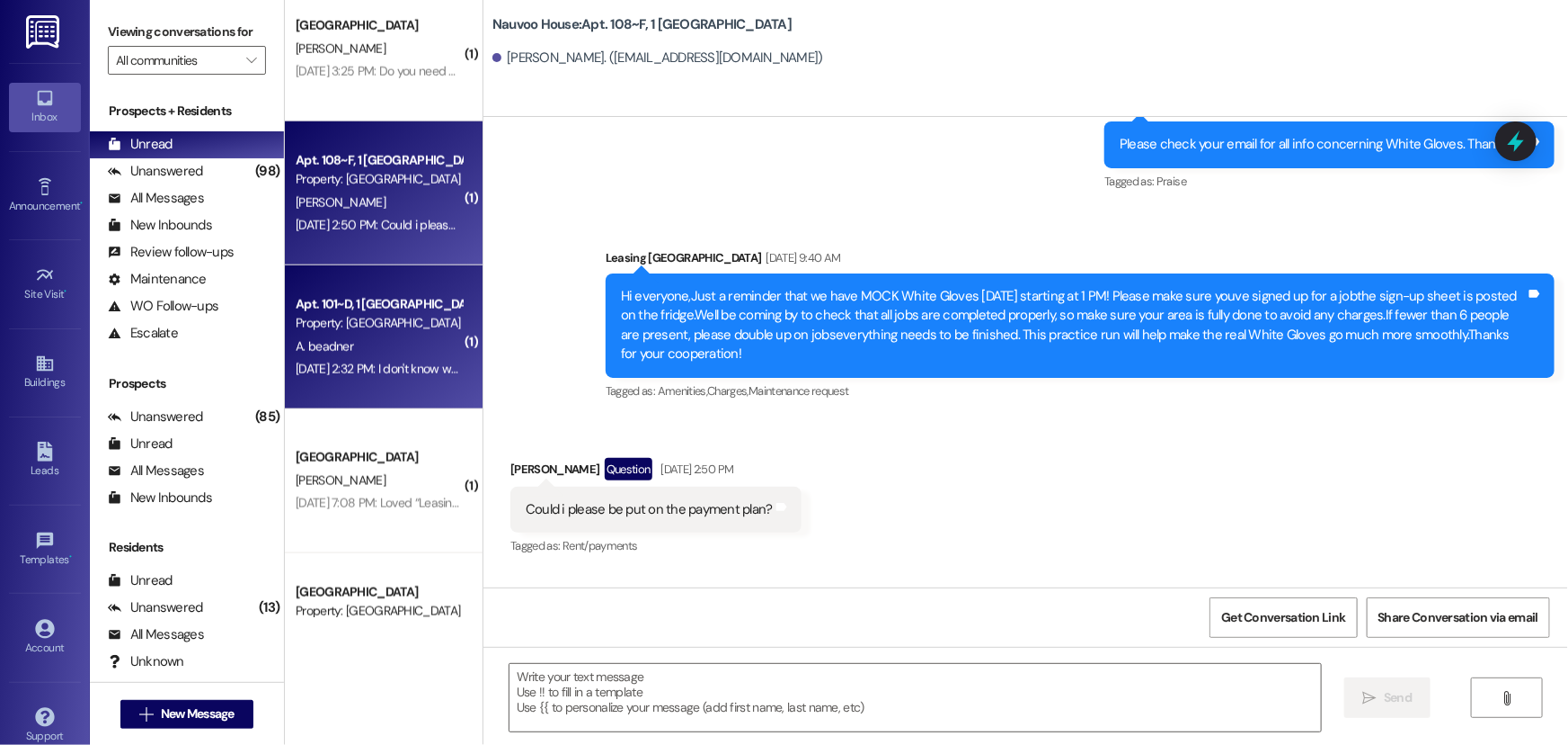
click at [312, 346] on span "A. beadner" at bounding box center [324, 346] width 58 height 16
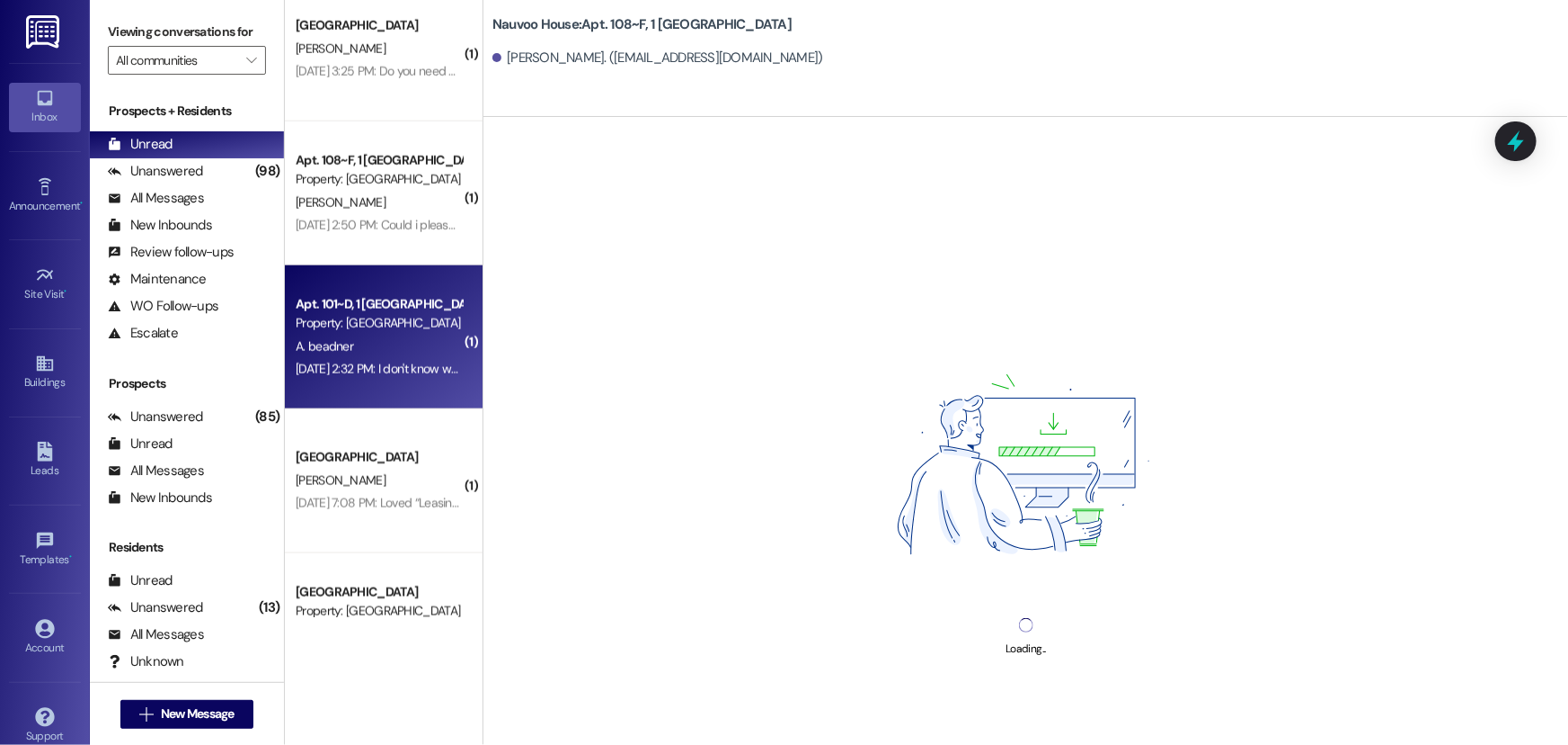
click at [377, 360] on div "[DATE] 2:32 PM: I don't know who is going to see this but the Honda in front of…" at bounding box center [1540, 368] width 2491 height 16
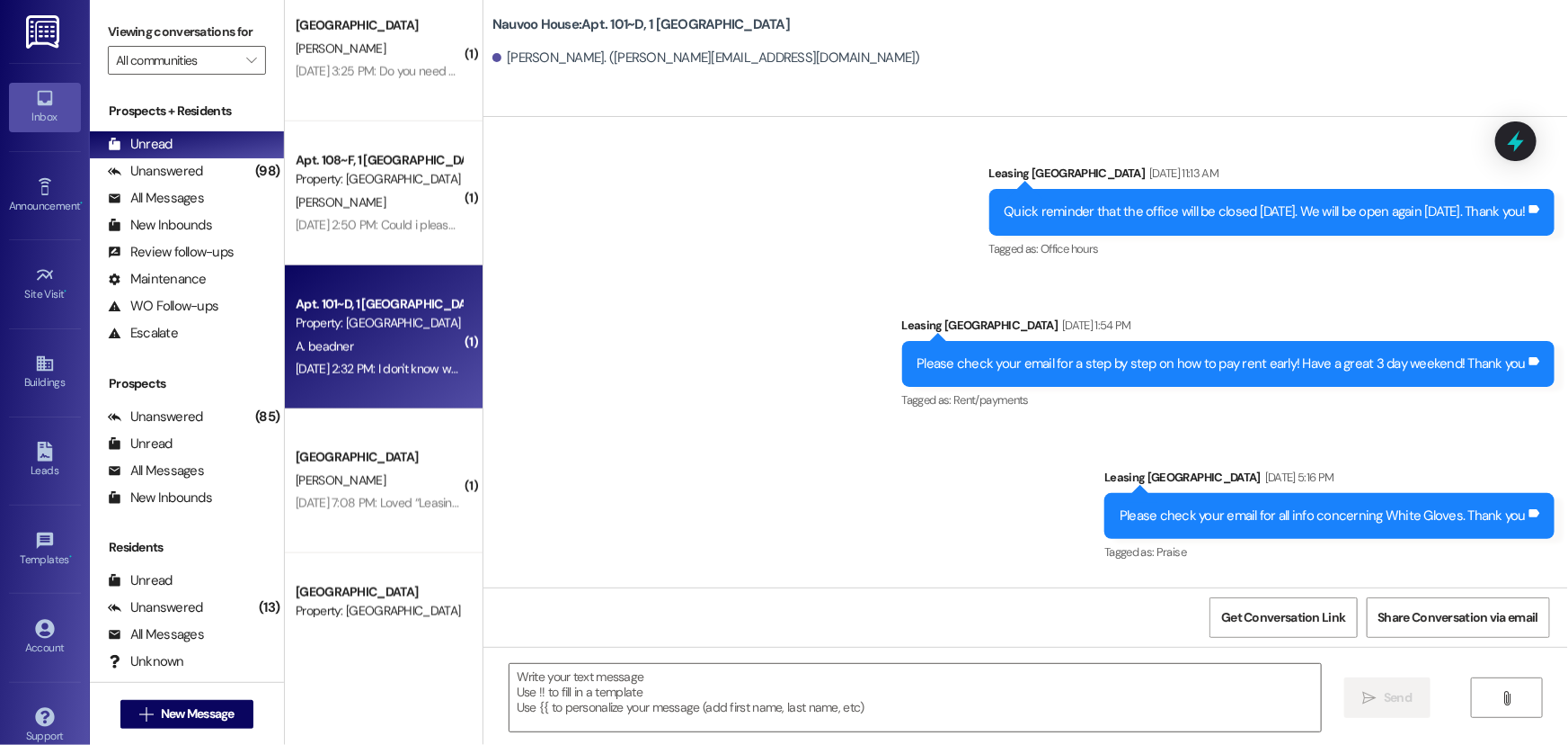
scroll to position [5643, 0]
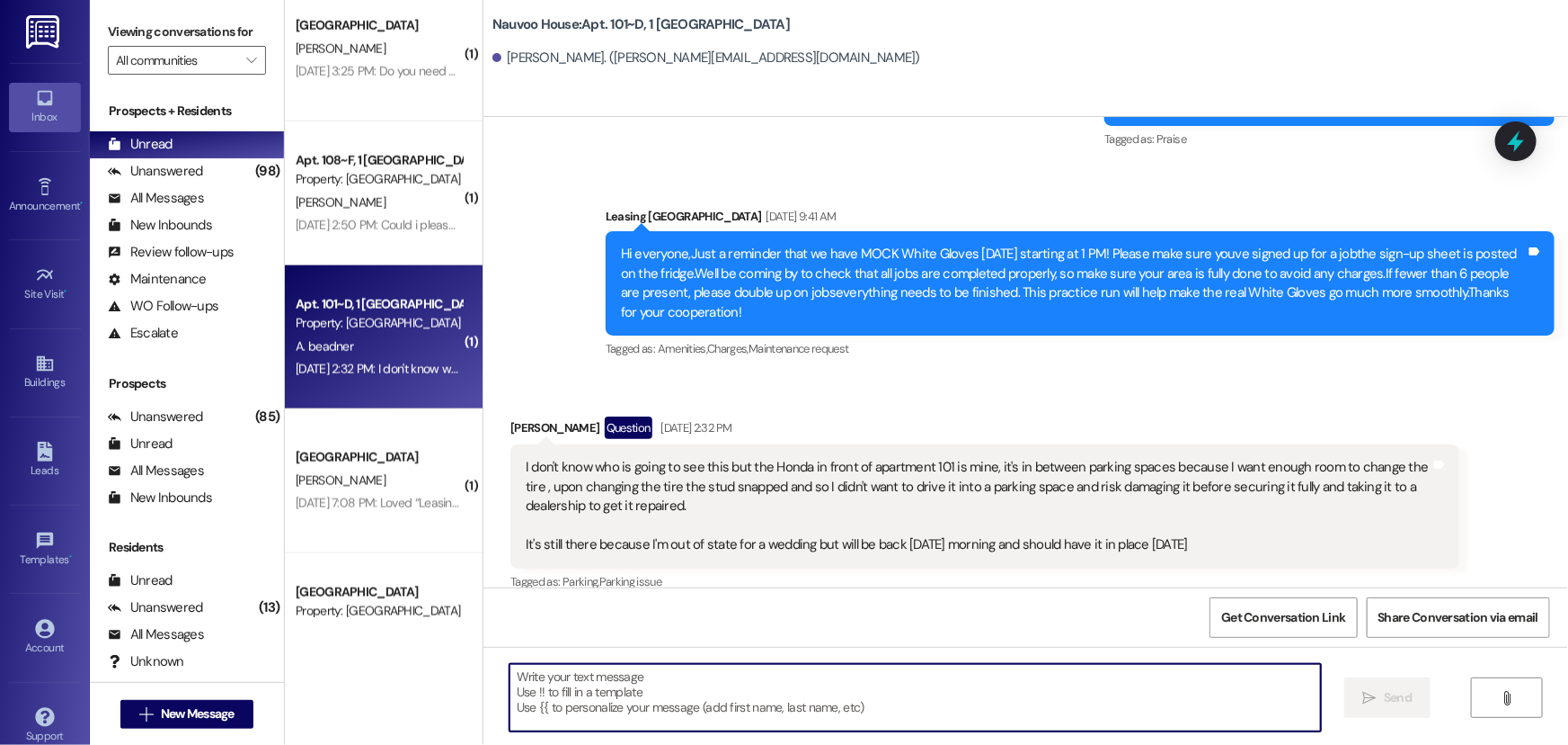
click at [645, 685] on textarea at bounding box center [916, 697] width 812 height 67
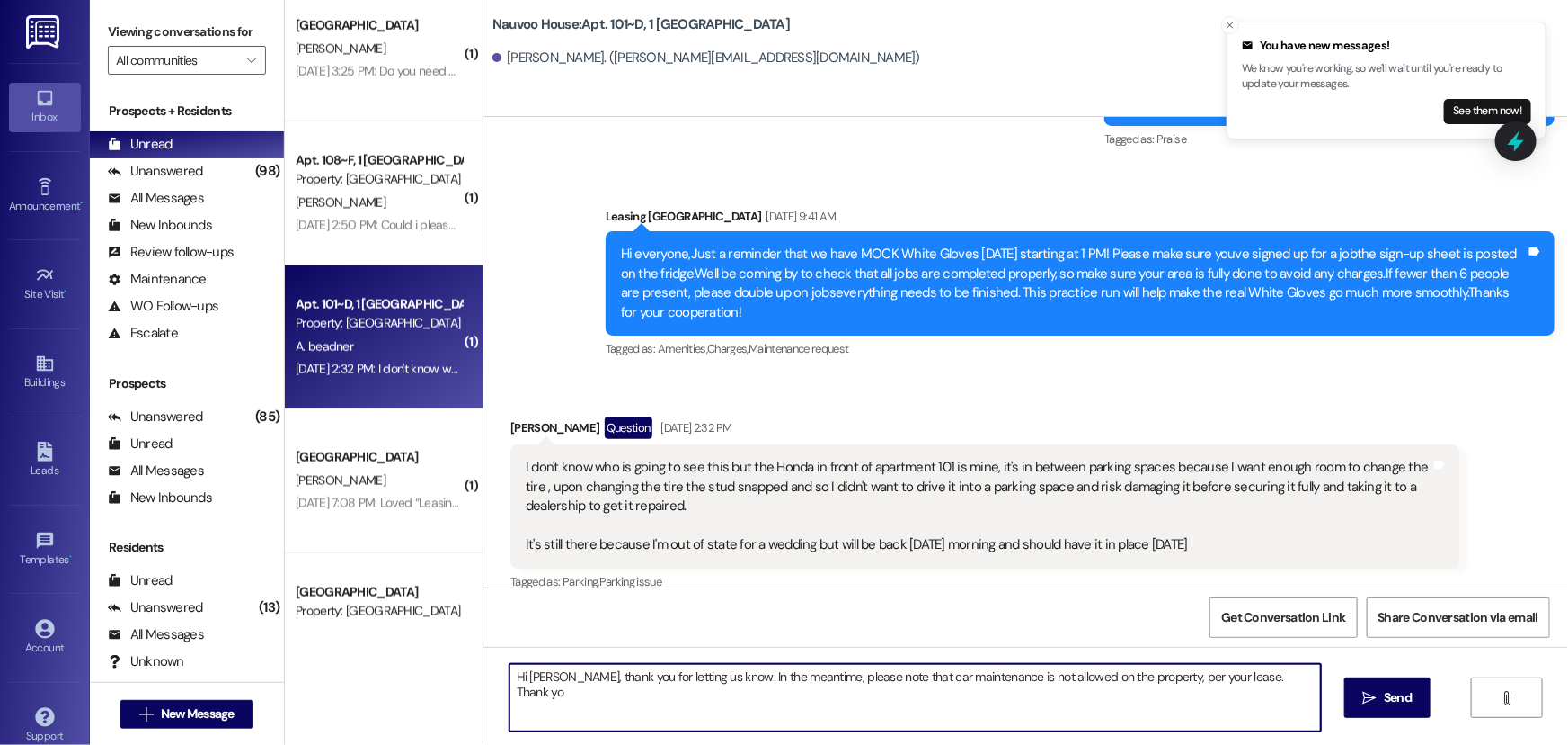
type textarea "Hi [PERSON_NAME], thank you for letting us know. In the meantime, please note t…"
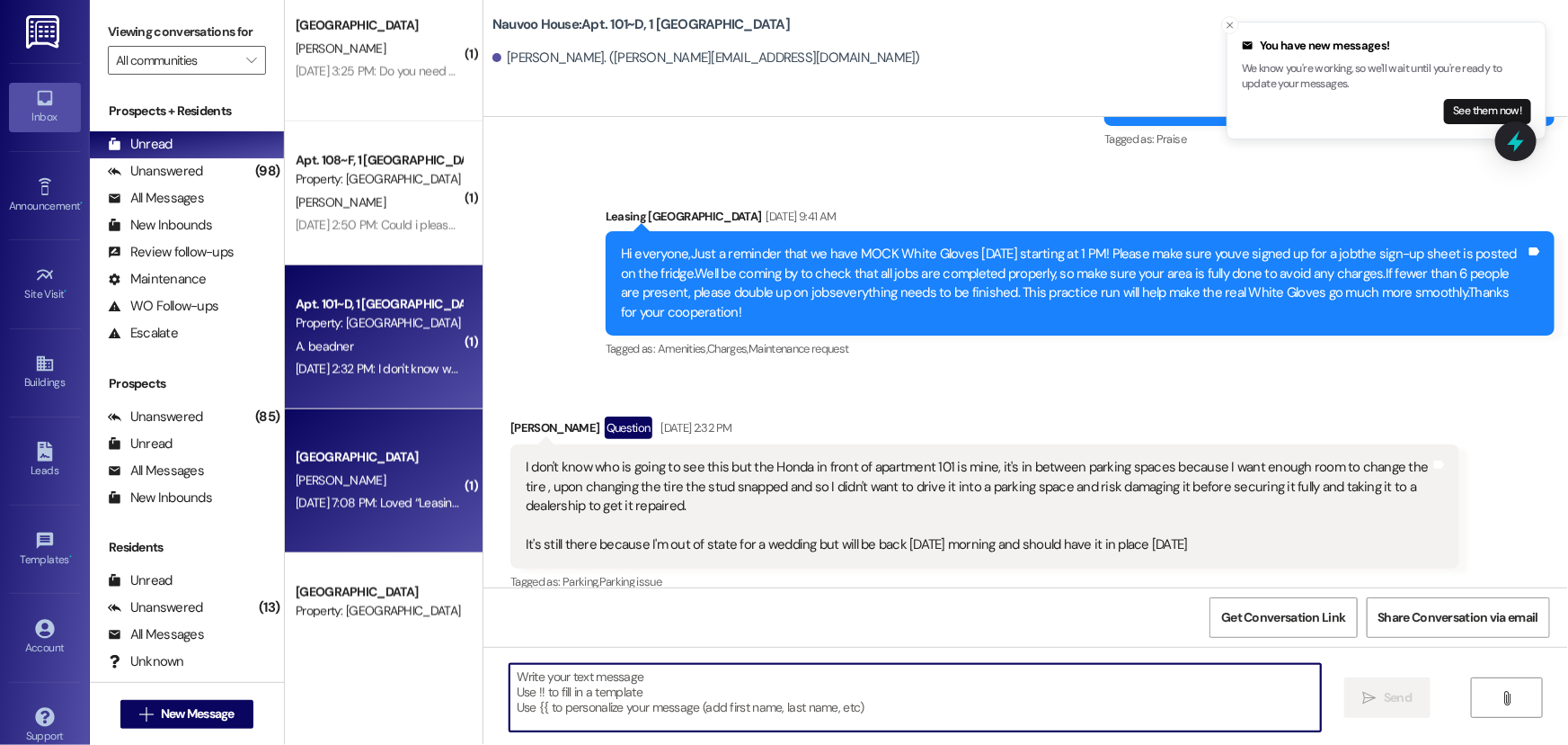
drag, startPoint x: 367, startPoint y: 484, endPoint x: 367, endPoint y: 498, distance: 14.0
click at [367, 498] on div "[GEOGRAPHIC_DATA] Prospect [PERSON_NAME] [DATE] 7:08 PM: Loved “Leasing [GEOGRA…" at bounding box center [384, 481] width 198 height 143
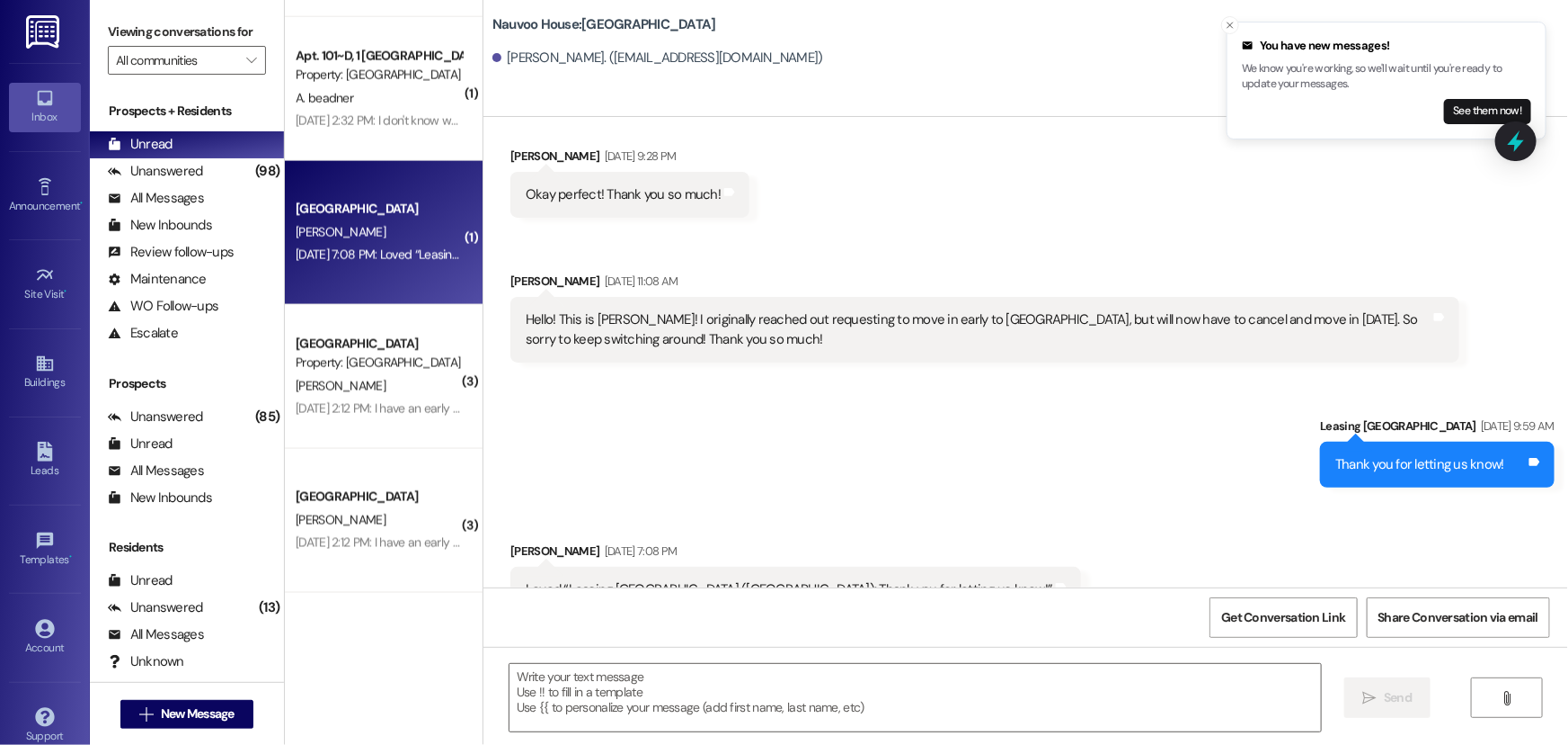
scroll to position [1439, 0]
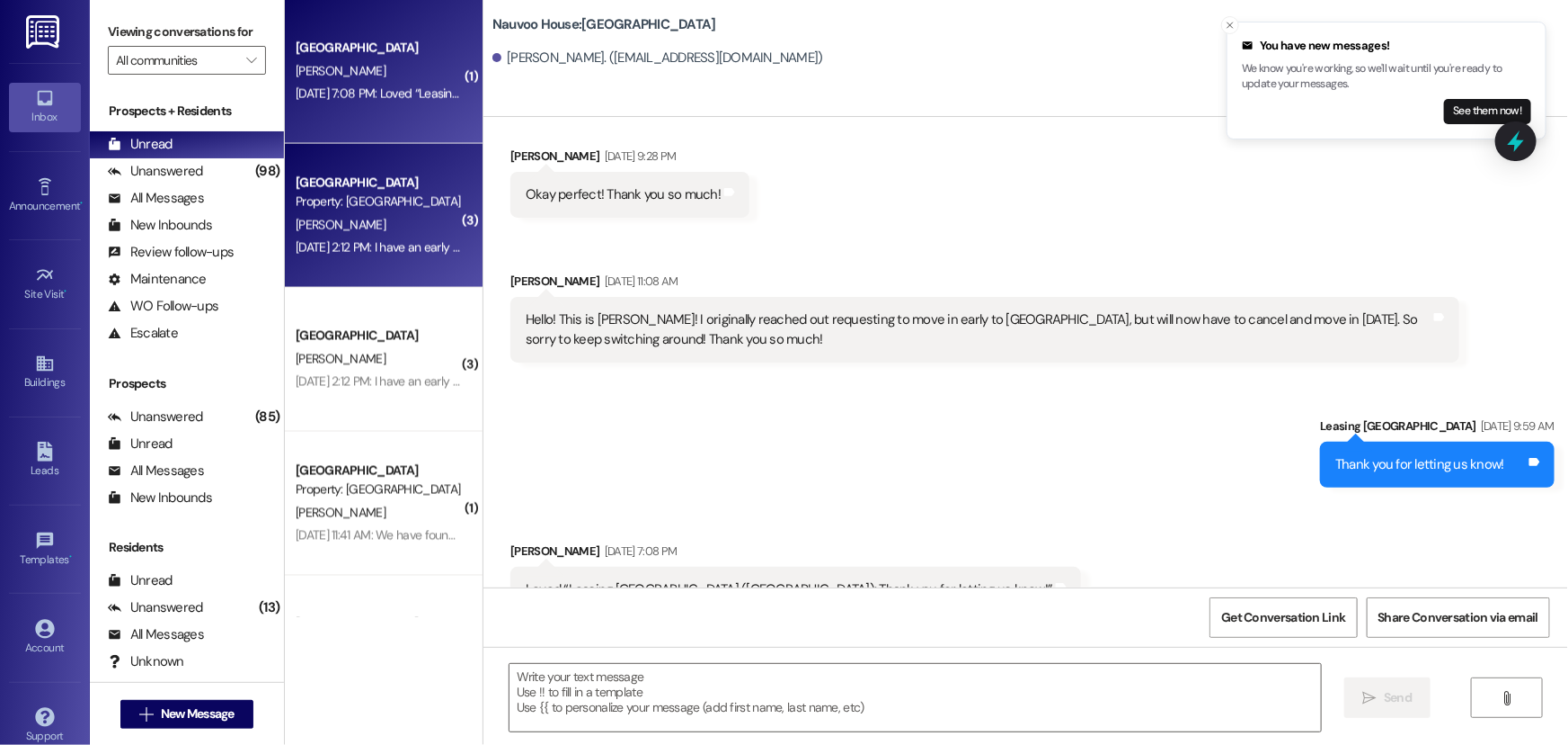
click at [362, 241] on div "[DATE] 2:12 PM: I have an early check in [DATE] 2:12 PM: I have an early check …" at bounding box center [395, 247] width 200 height 16
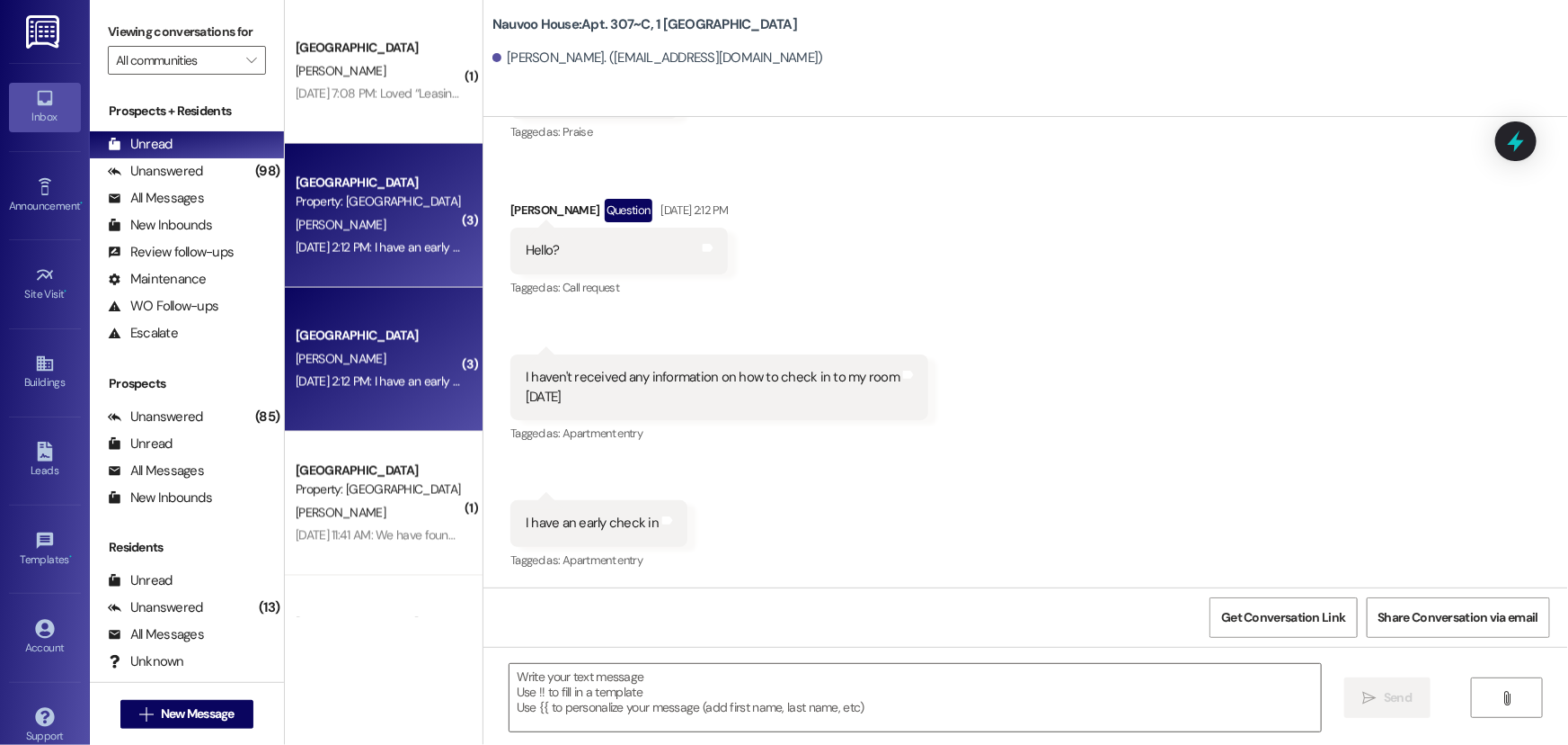
scroll to position [13641, 0]
click at [1050, 427] on div "Received via SMS [PERSON_NAME] [DATE] 6:30 PM Thanks Tags and notes Tagged as: …" at bounding box center [1026, 297] width 1085 height 580
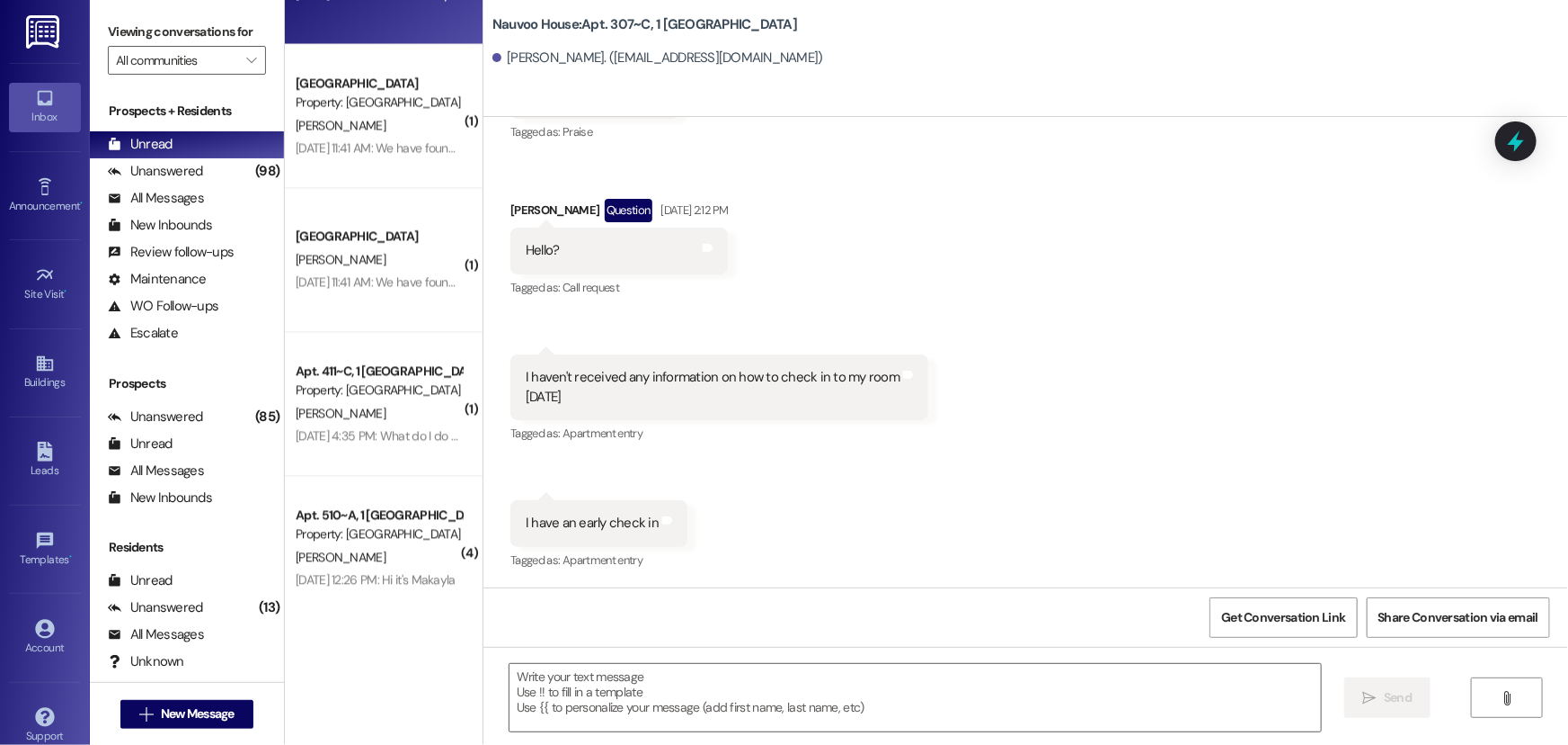
scroll to position [1828, 0]
